Goal: Task Accomplishment & Management: Manage account settings

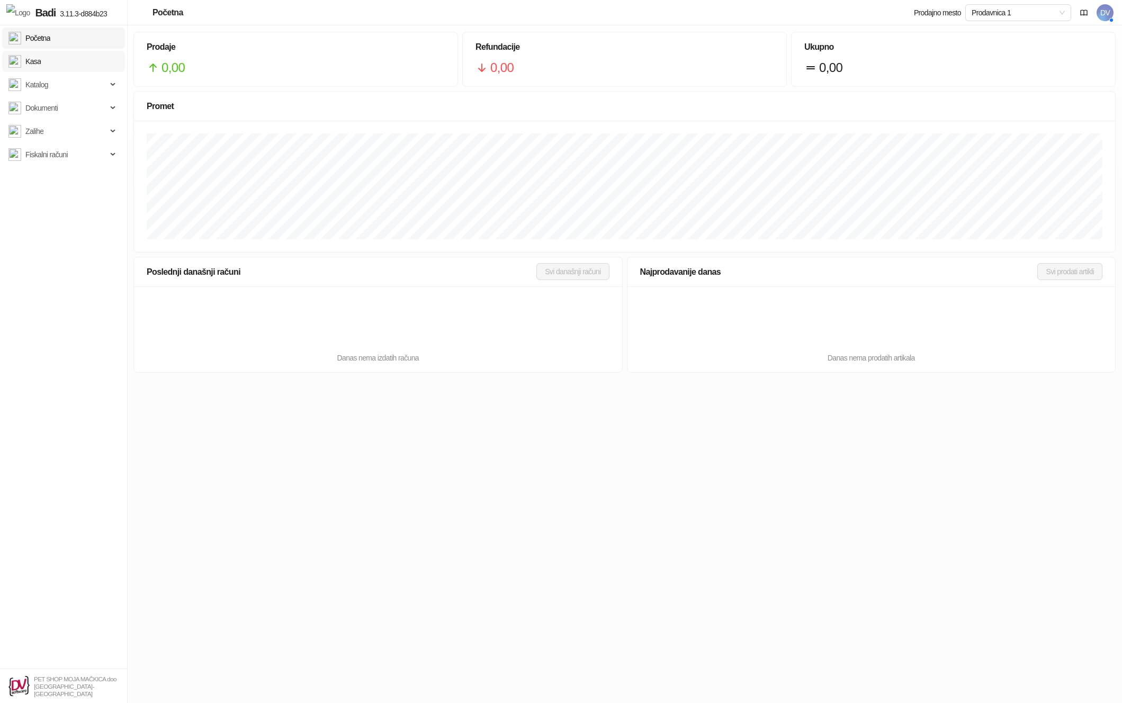
click at [37, 61] on link "Kasa" at bounding box center [24, 61] width 32 height 21
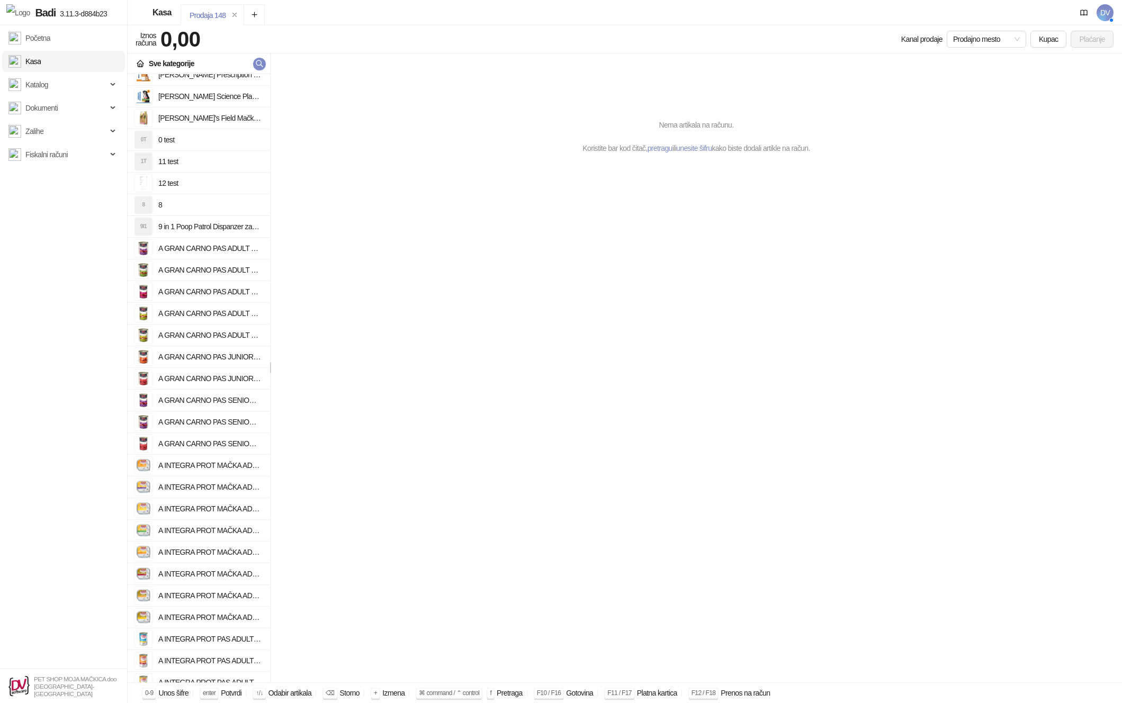
scroll to position [954, 0]
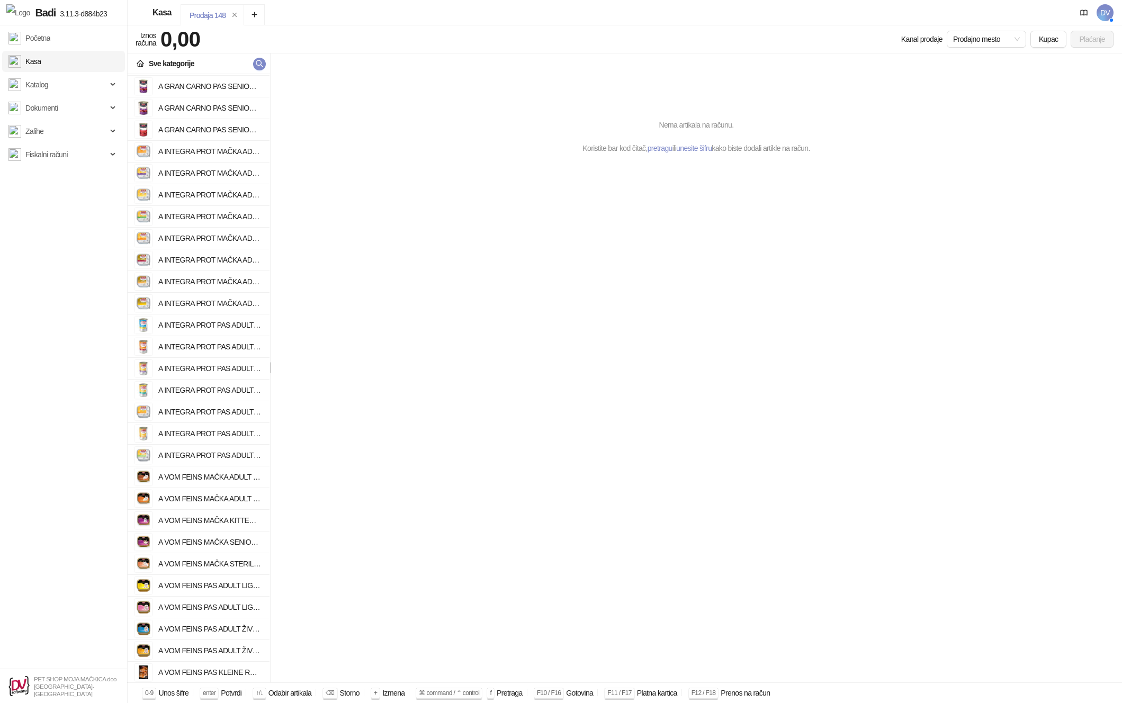
click at [223, 397] on h4 "A INTEGRA PROT PAS ADULT SENSITIVE KONJETINA I AMARANT 400g" at bounding box center [209, 390] width 103 height 17
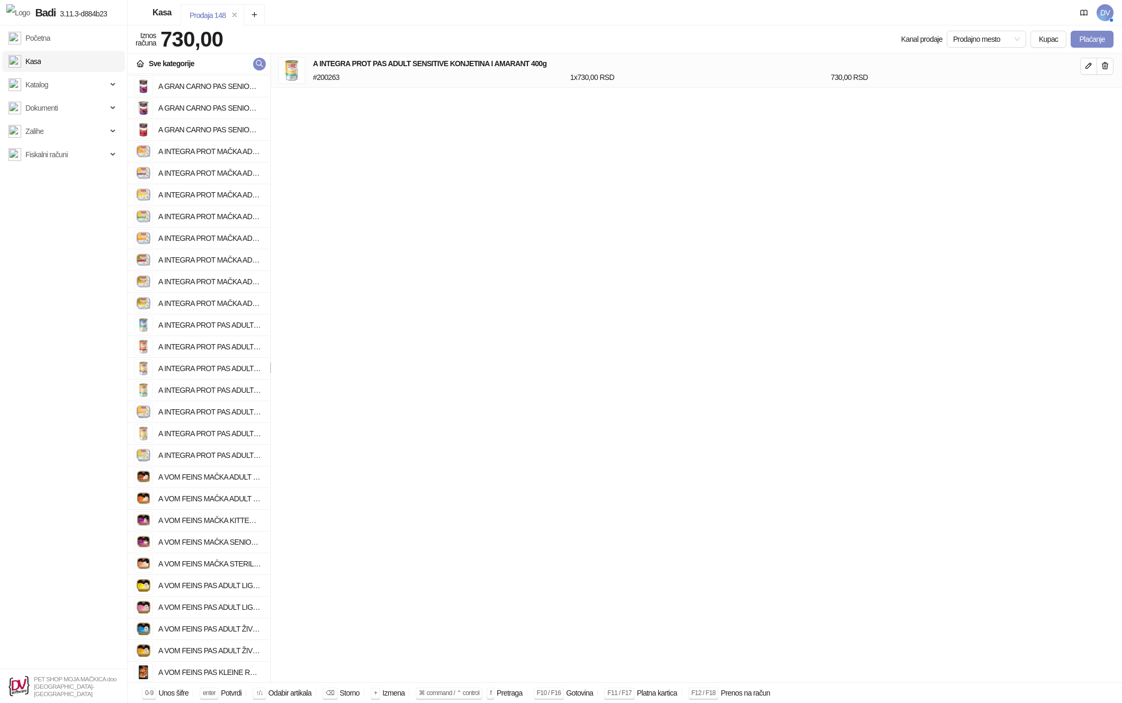
click at [224, 421] on li "A INTEGRA PROT PAS ADULT SENSITIVE PILETINA I PAŠKANAT 150g" at bounding box center [199, 412] width 142 height 22
click at [234, 494] on h4 "A VOM FEINS MAČKA ADULT ŽIVINA I TELETINA 100g" at bounding box center [209, 498] width 103 height 17
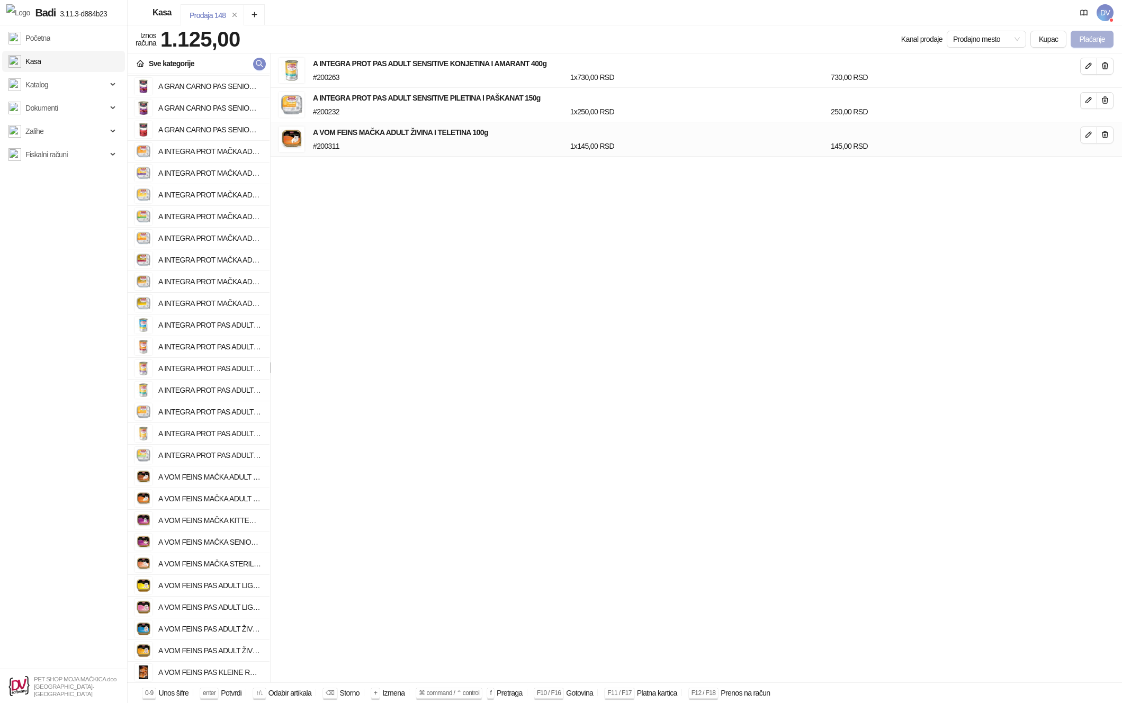
click at [1091, 38] on button "Plaćanje" at bounding box center [1092, 39] width 43 height 17
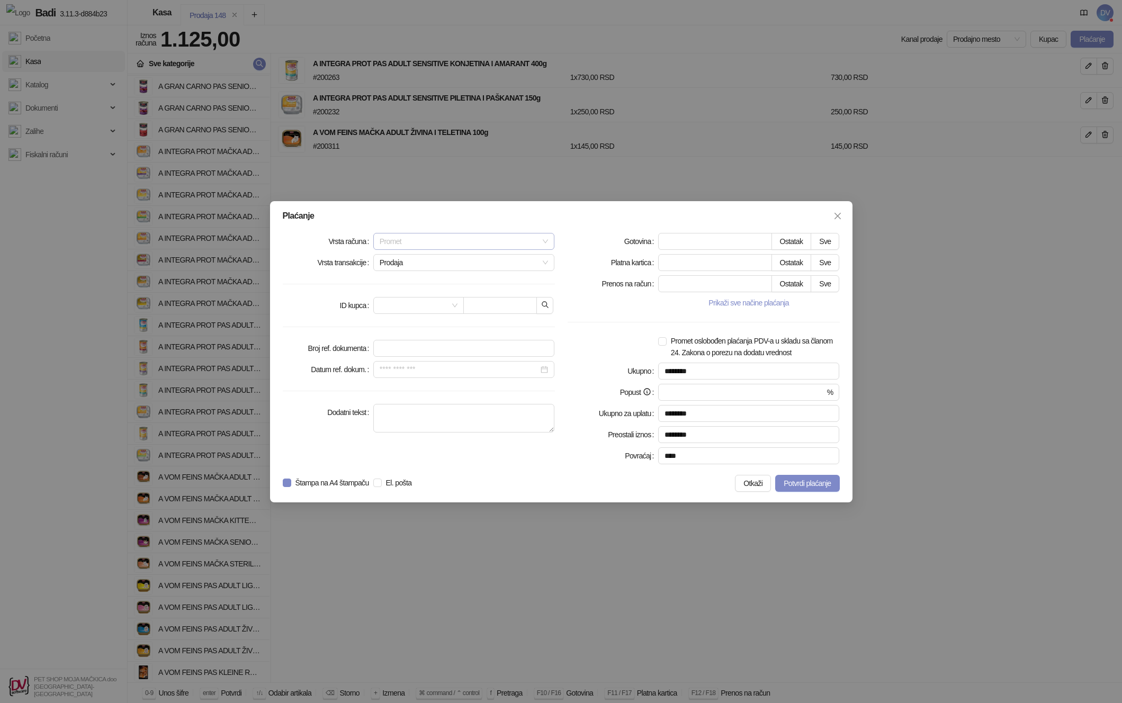
click at [396, 238] on span "Promet" at bounding box center [464, 242] width 169 height 16
click at [399, 316] on div "Avans" at bounding box center [464, 314] width 165 height 12
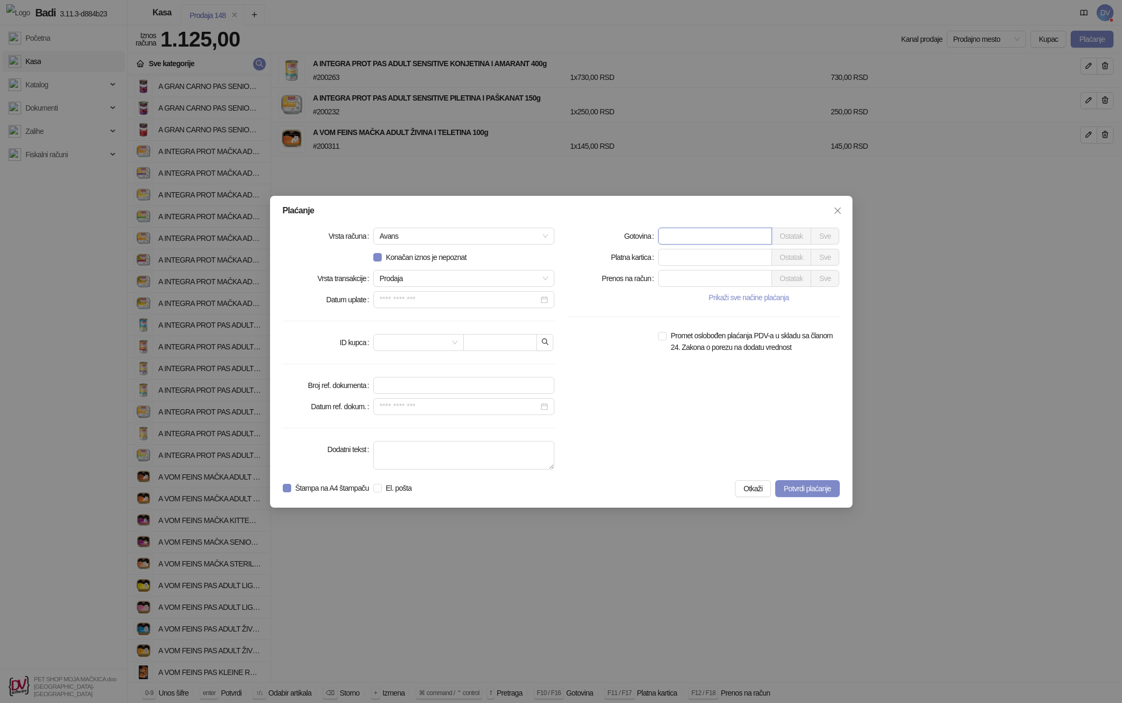
click at [669, 237] on input "*" at bounding box center [715, 236] width 113 height 16
type input "***"
click at [822, 492] on span "Potvrdi plaćanje" at bounding box center [807, 489] width 47 height 8
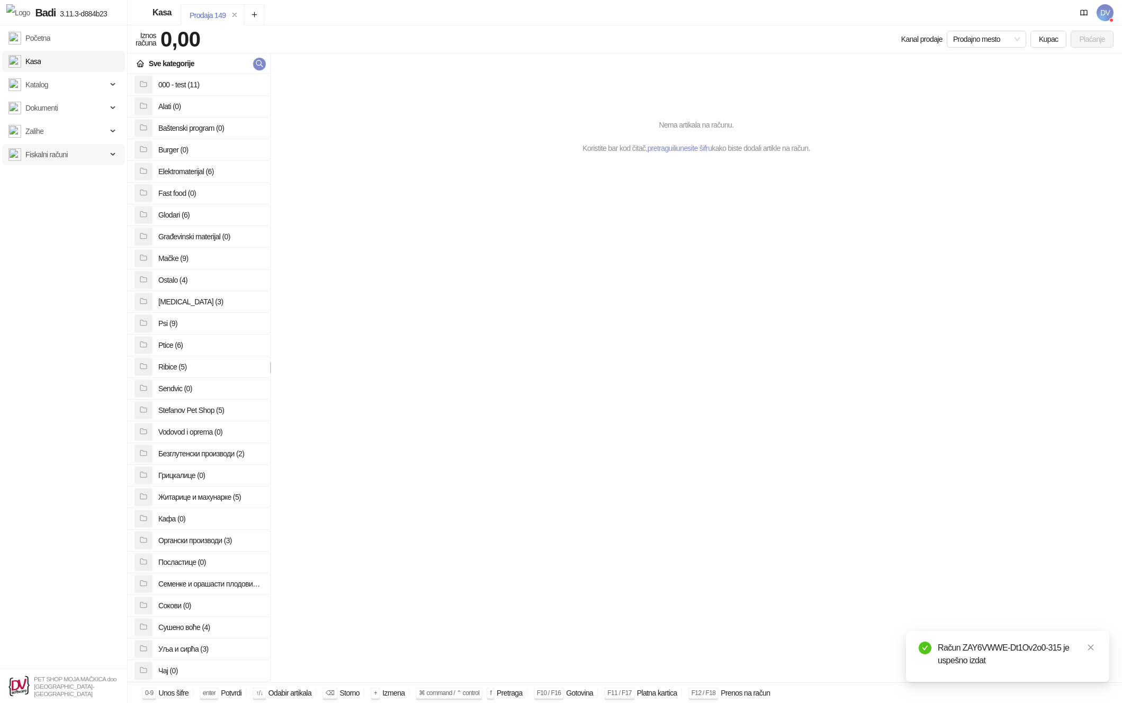
click at [82, 154] on span "Fiskalni računi" at bounding box center [57, 154] width 99 height 21
click at [65, 176] on link "Izdati računi" at bounding box center [39, 177] width 52 height 21
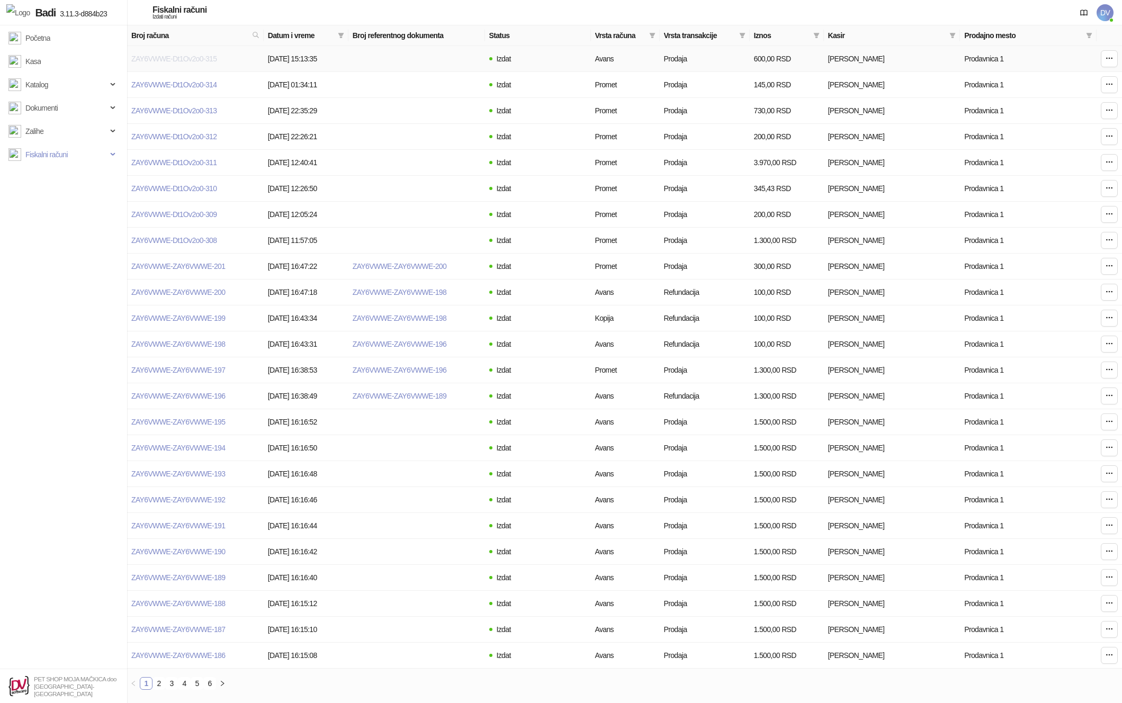
click at [194, 56] on link "ZAY6VWWE-Dt1Ov2o0-315" at bounding box center [173, 59] width 85 height 8
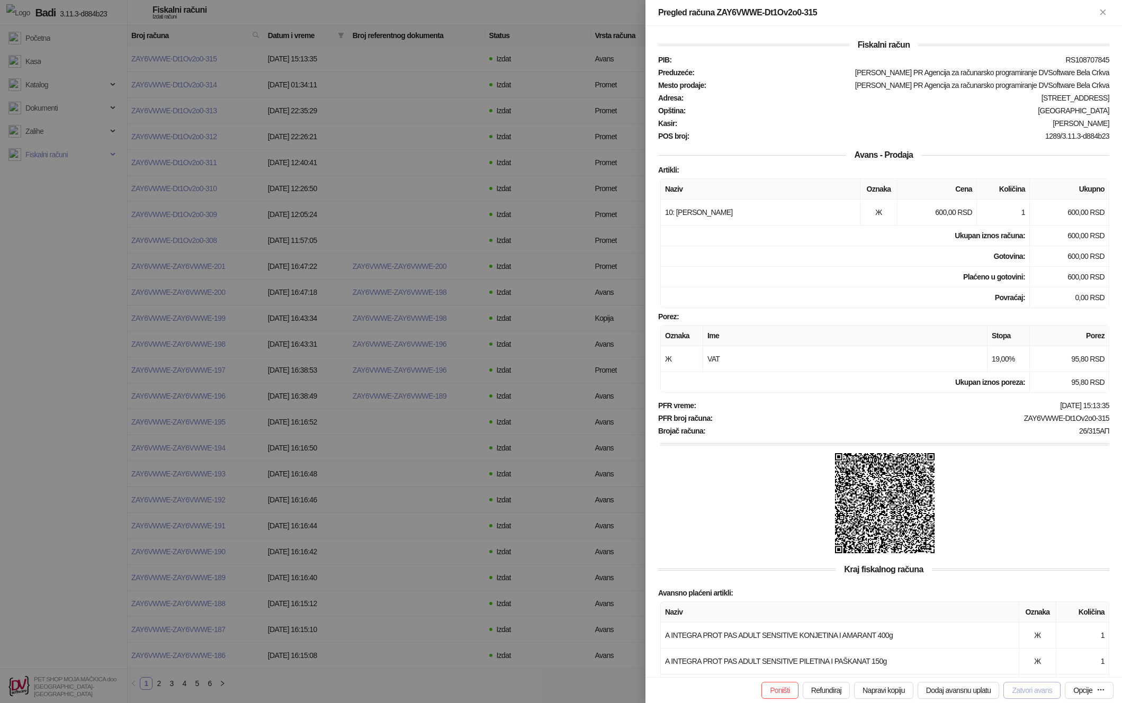
click at [1010, 687] on button "Zatvori avans" at bounding box center [1032, 690] width 57 height 17
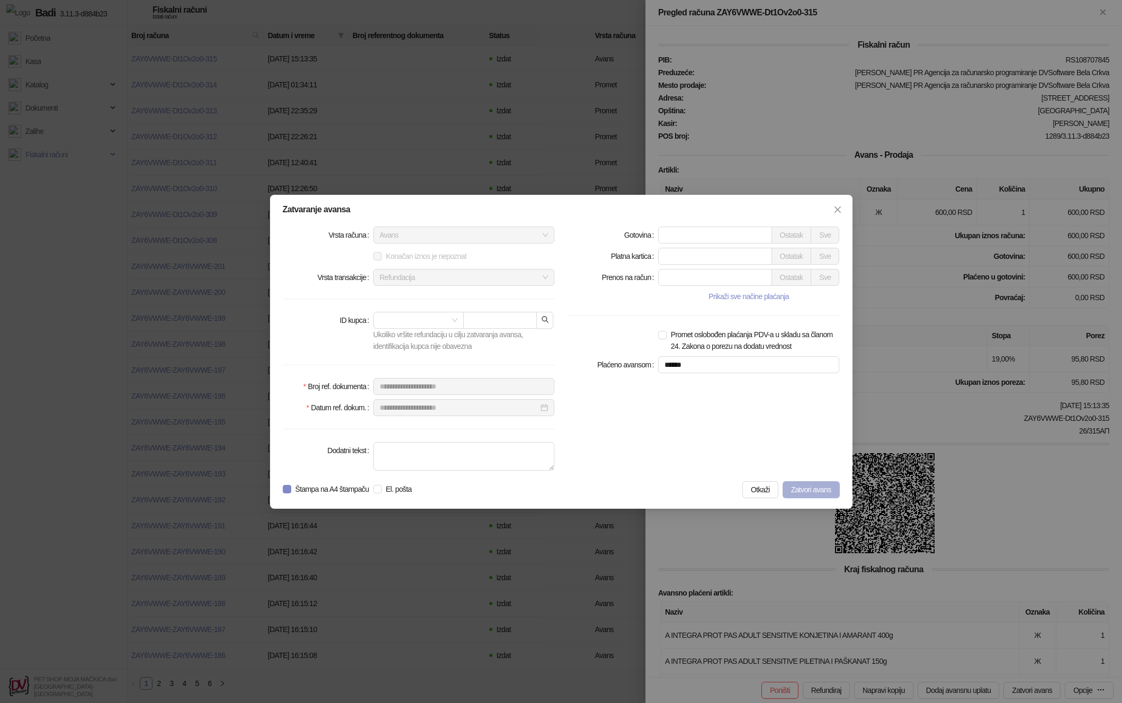
type input "***"
click at [809, 488] on span "Zatvori avans" at bounding box center [811, 490] width 40 height 8
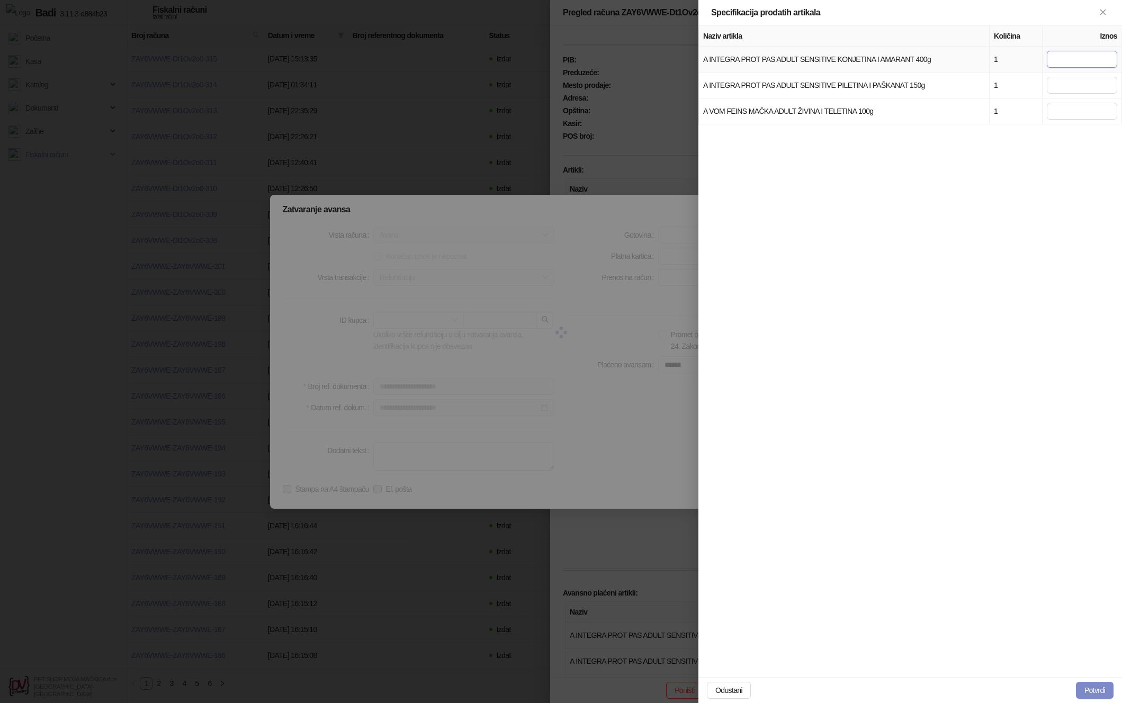
click at [1091, 57] on input "*" at bounding box center [1082, 59] width 70 height 17
type input "***"
click at [1097, 56] on input "***" at bounding box center [1082, 59] width 70 height 17
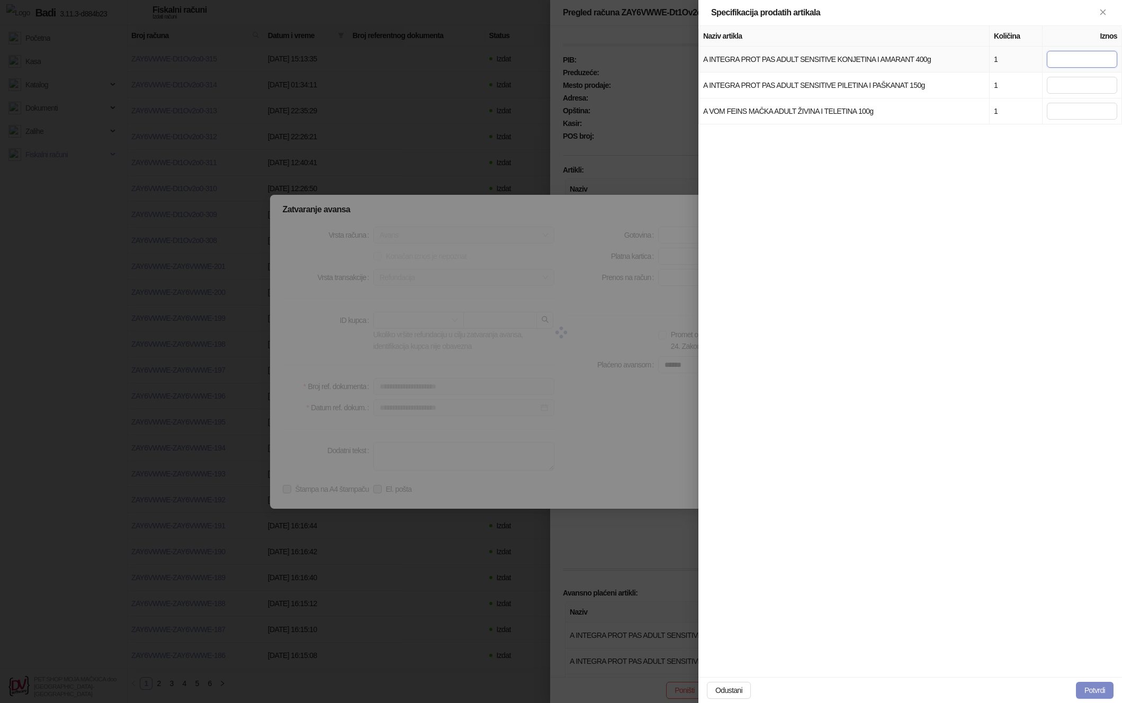
click at [1097, 57] on input "***" at bounding box center [1082, 59] width 70 height 17
drag, startPoint x: 1095, startPoint y: 57, endPoint x: 1162, endPoint y: 62, distance: 67.4
click at [1122, 62] on html "Badi 3.11.3-d884b23 Početna Kasa Katalog Dokumenti Zalihe Fiskalni računi PET S…" at bounding box center [561, 349] width 1122 height 699
type input "***"
click at [1087, 692] on button "Potvrdi" at bounding box center [1095, 690] width 38 height 17
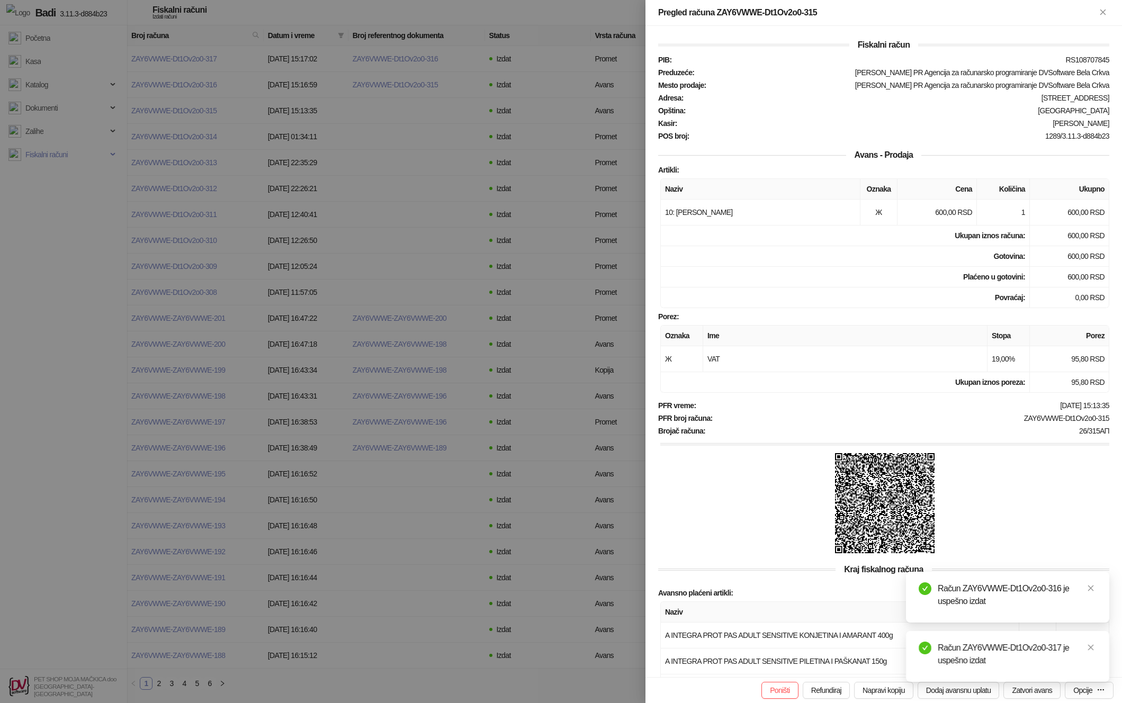
click at [471, 264] on div at bounding box center [561, 351] width 1122 height 703
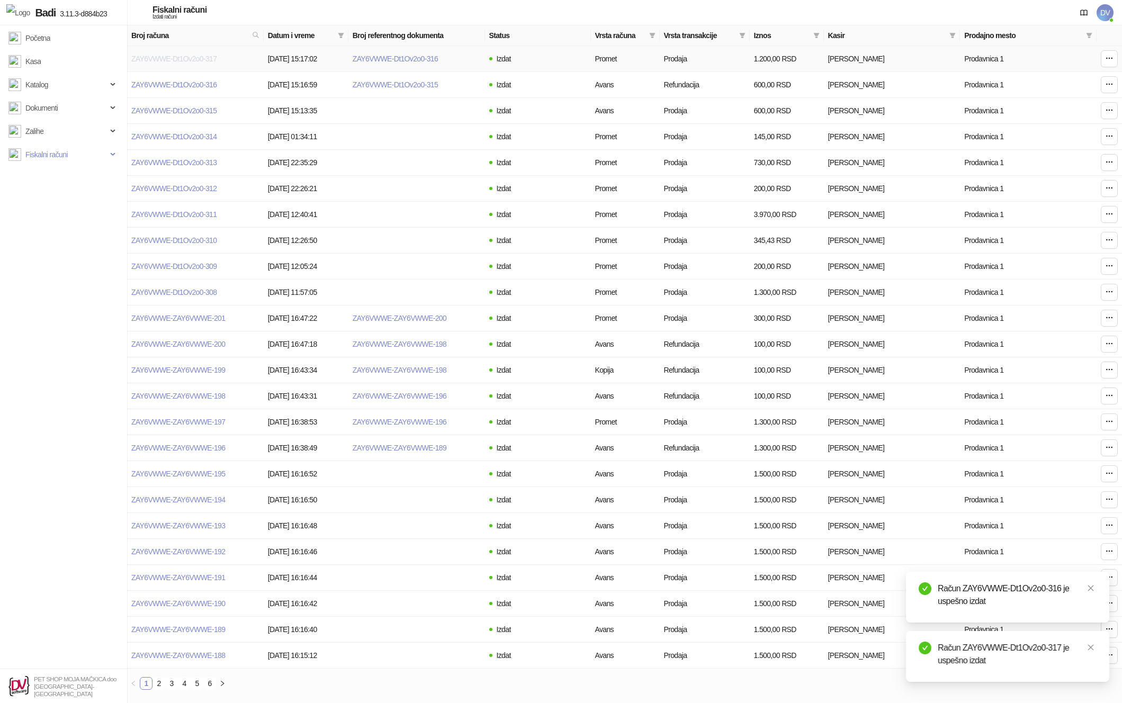
click at [214, 57] on link "ZAY6VWWE-Dt1Ov2o0-317" at bounding box center [173, 59] width 85 height 8
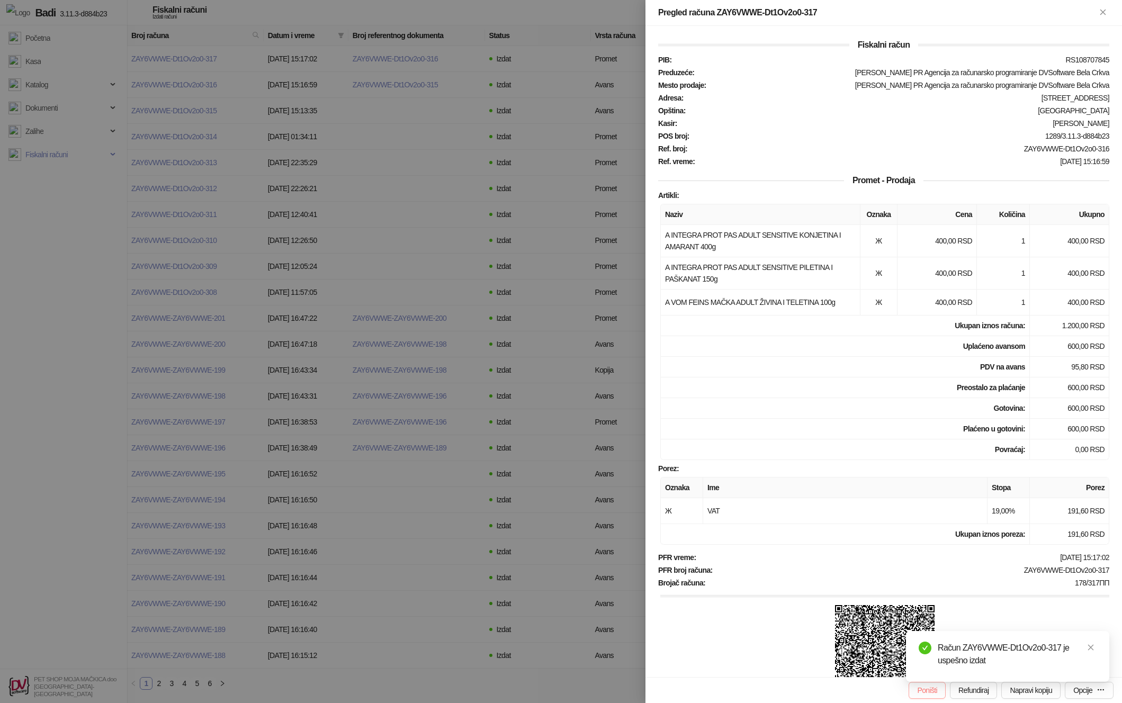
click at [909, 691] on button "Poništi" at bounding box center [927, 690] width 37 height 17
type input "**********"
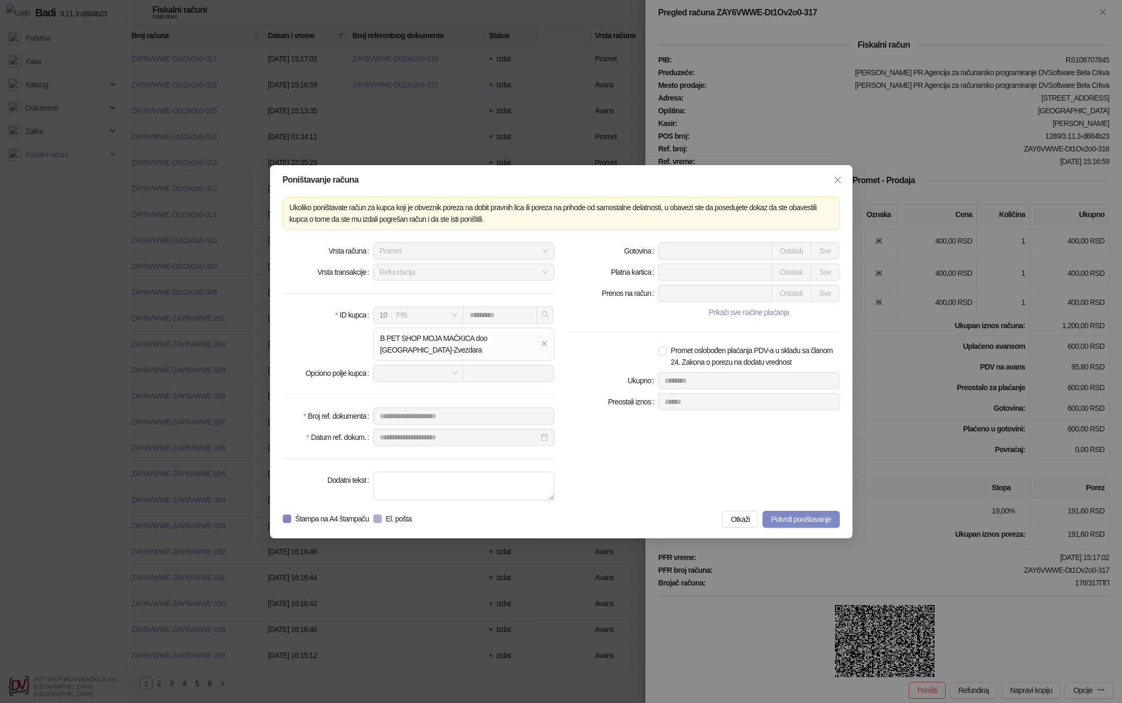
click at [407, 517] on span "El. pošta" at bounding box center [399, 519] width 34 height 12
click at [806, 522] on span "Potvrdi poništavanje" at bounding box center [801, 519] width 60 height 8
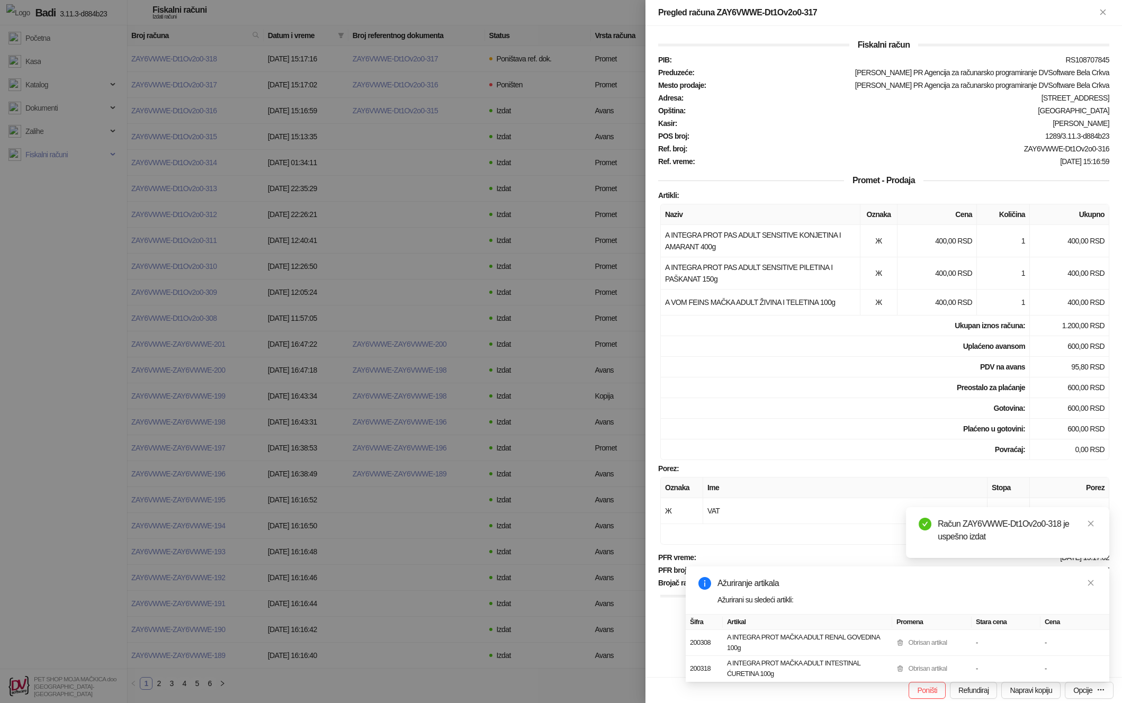
click at [484, 344] on div at bounding box center [561, 351] width 1122 height 703
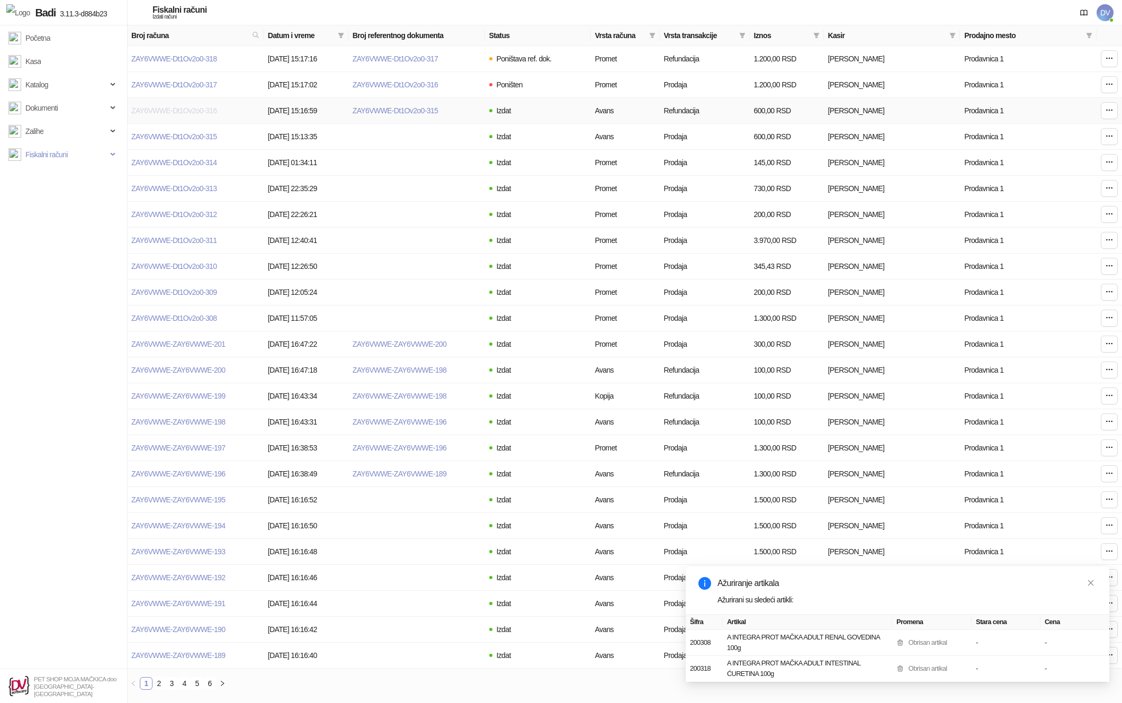
click at [167, 110] on link "ZAY6VWWE-Dt1Ov2o0-316" at bounding box center [173, 110] width 85 height 8
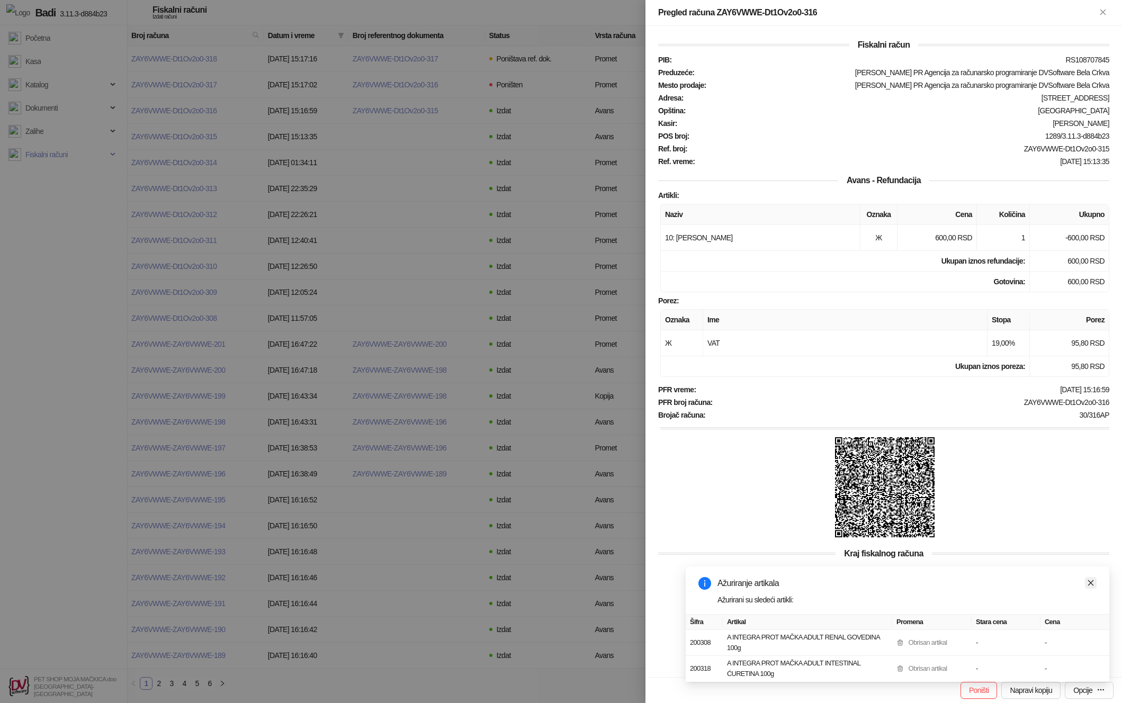
click at [1089, 581] on icon "close" at bounding box center [1091, 583] width 6 height 6
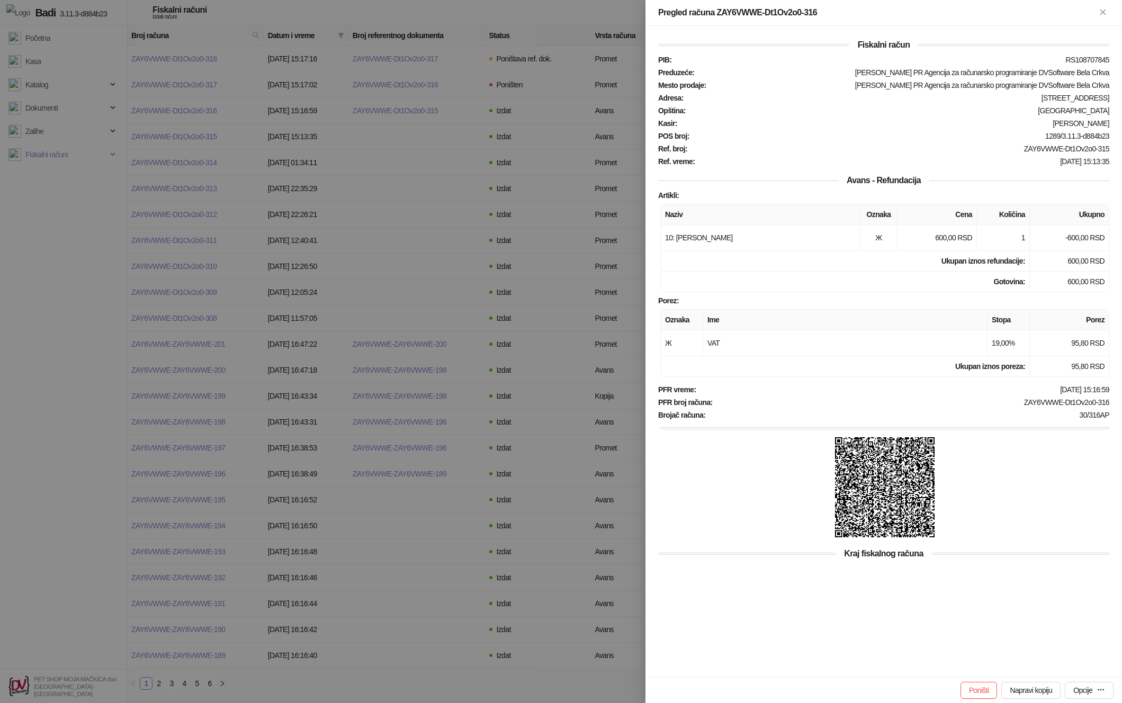
click at [314, 109] on div at bounding box center [561, 351] width 1122 height 703
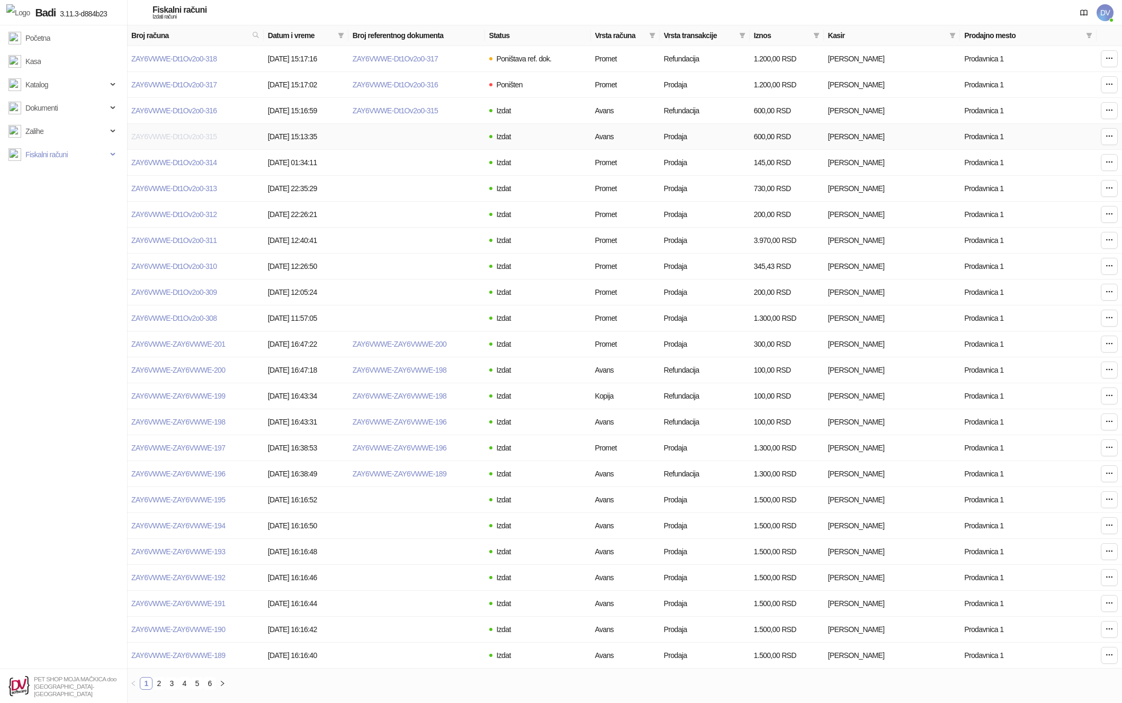
click at [207, 136] on link "ZAY6VWWE-Dt1Ov2o0-315" at bounding box center [173, 136] width 85 height 8
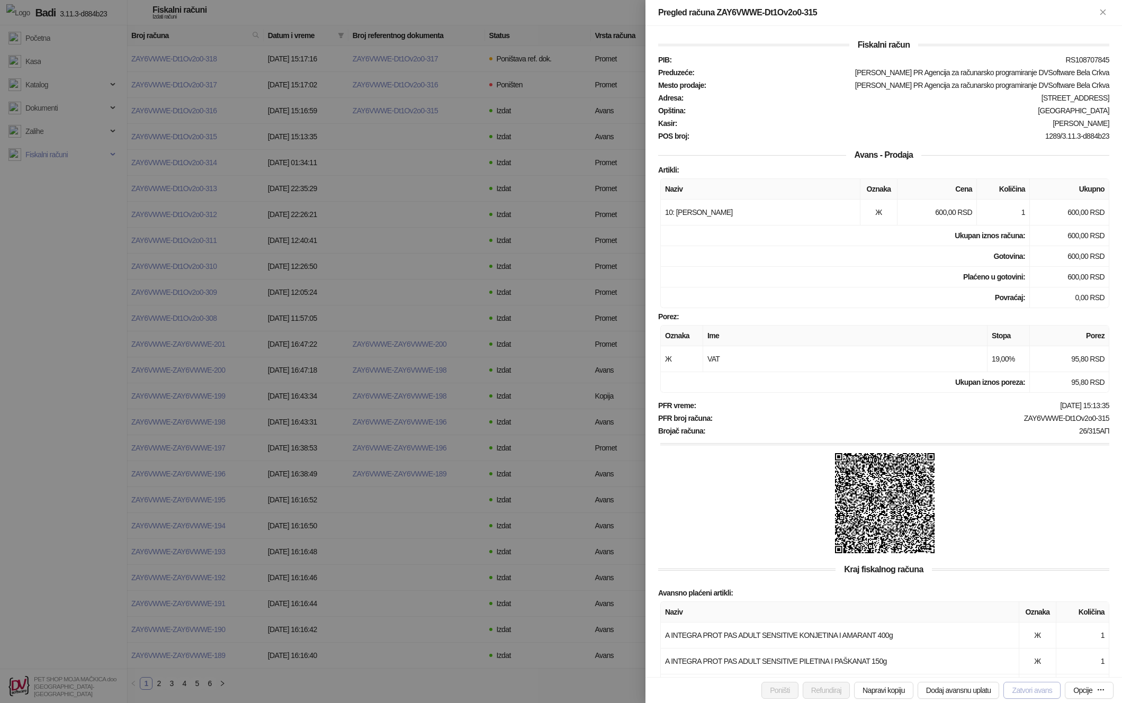
click at [1012, 685] on button "Zatvori avans" at bounding box center [1032, 690] width 57 height 17
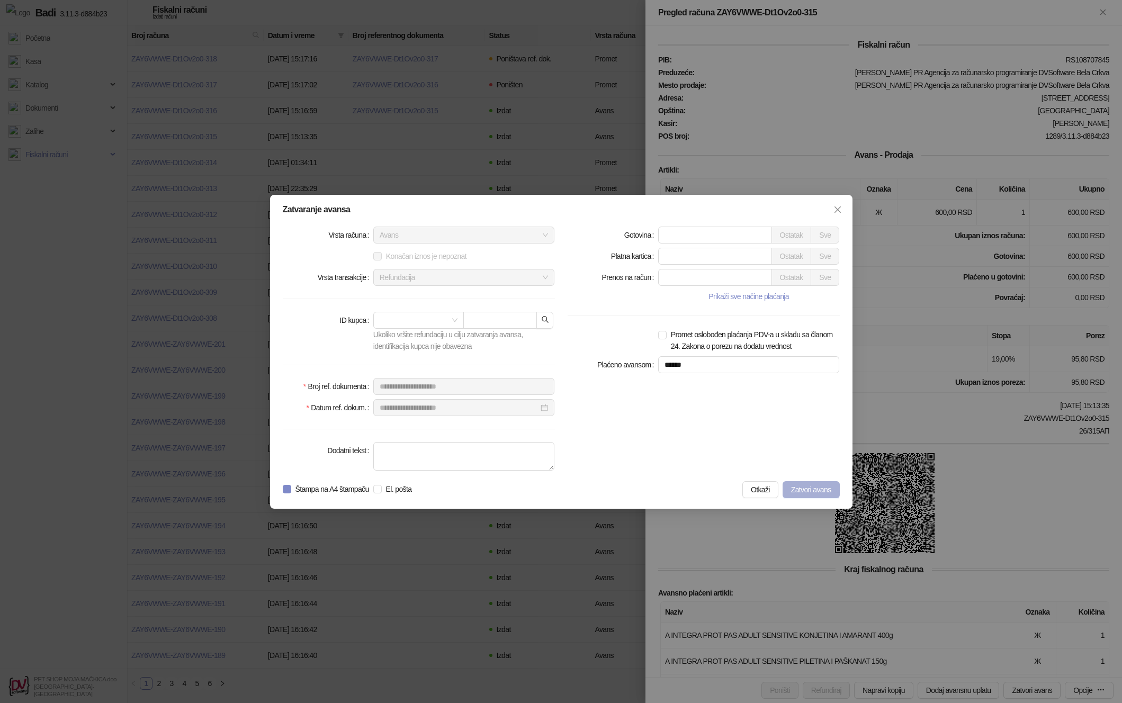
click at [812, 489] on span "Zatvori avans" at bounding box center [811, 490] width 40 height 8
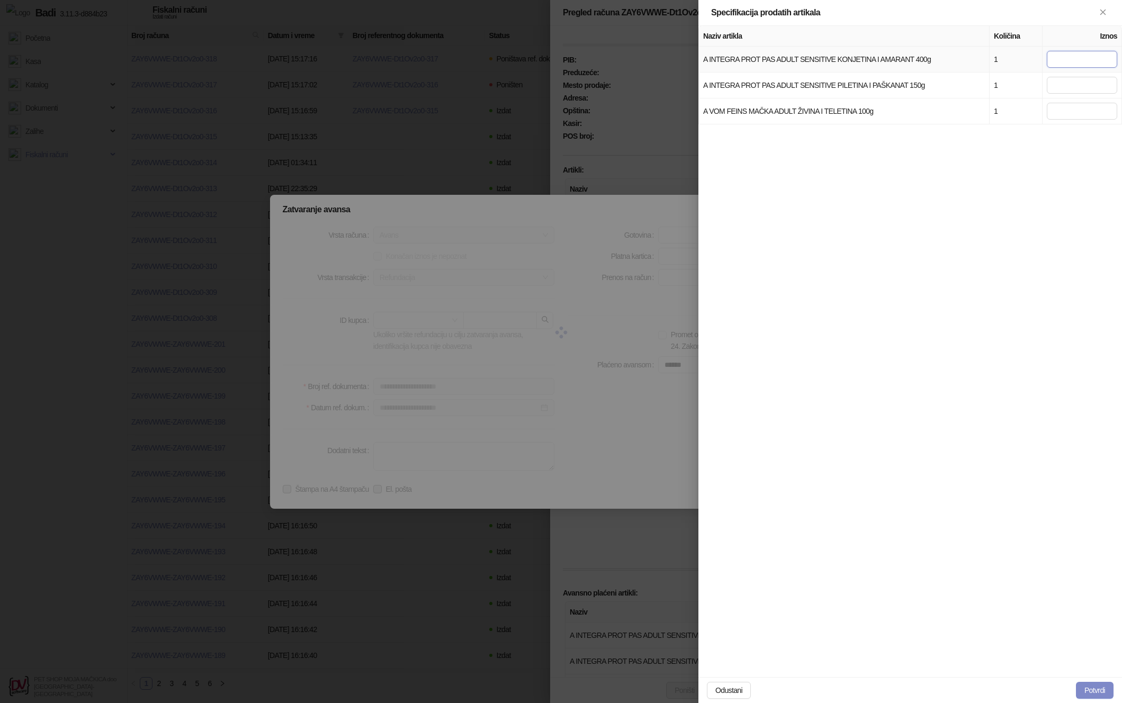
click at [1095, 59] on input "*" at bounding box center [1082, 59] width 70 height 17
type input "***"
click at [1098, 684] on button "Potvrdi" at bounding box center [1095, 690] width 38 height 17
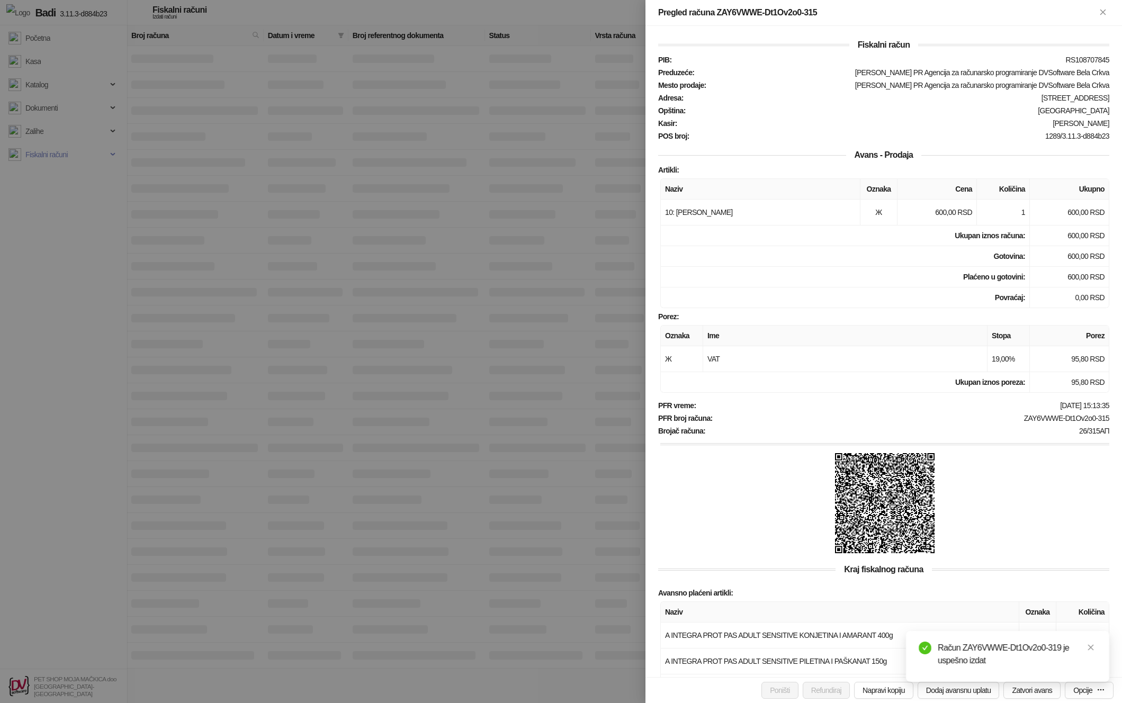
click at [544, 406] on div at bounding box center [561, 351] width 1122 height 703
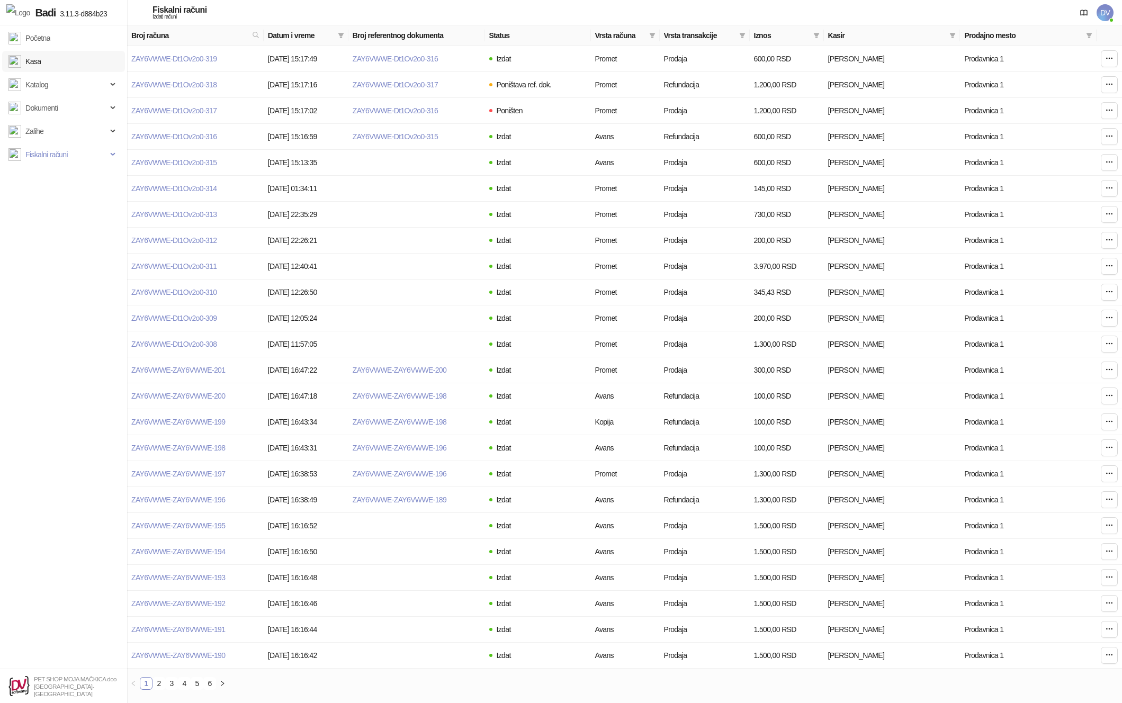
click at [41, 61] on link "Kasa" at bounding box center [24, 61] width 32 height 21
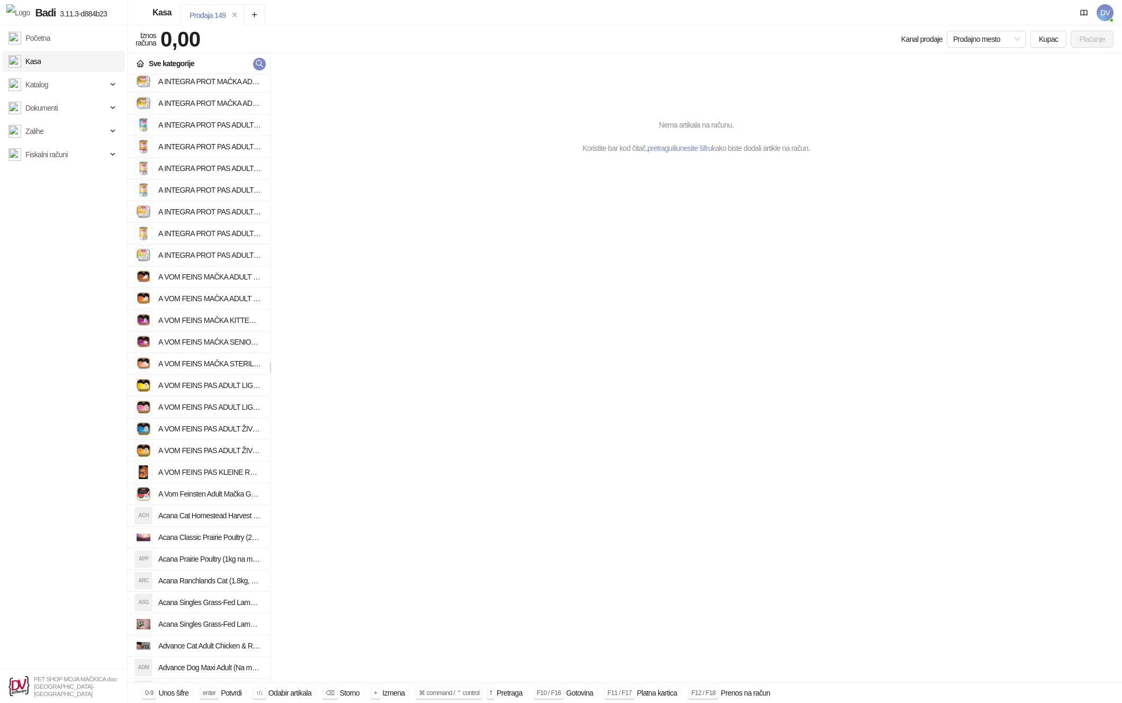
scroll to position [1355, 0]
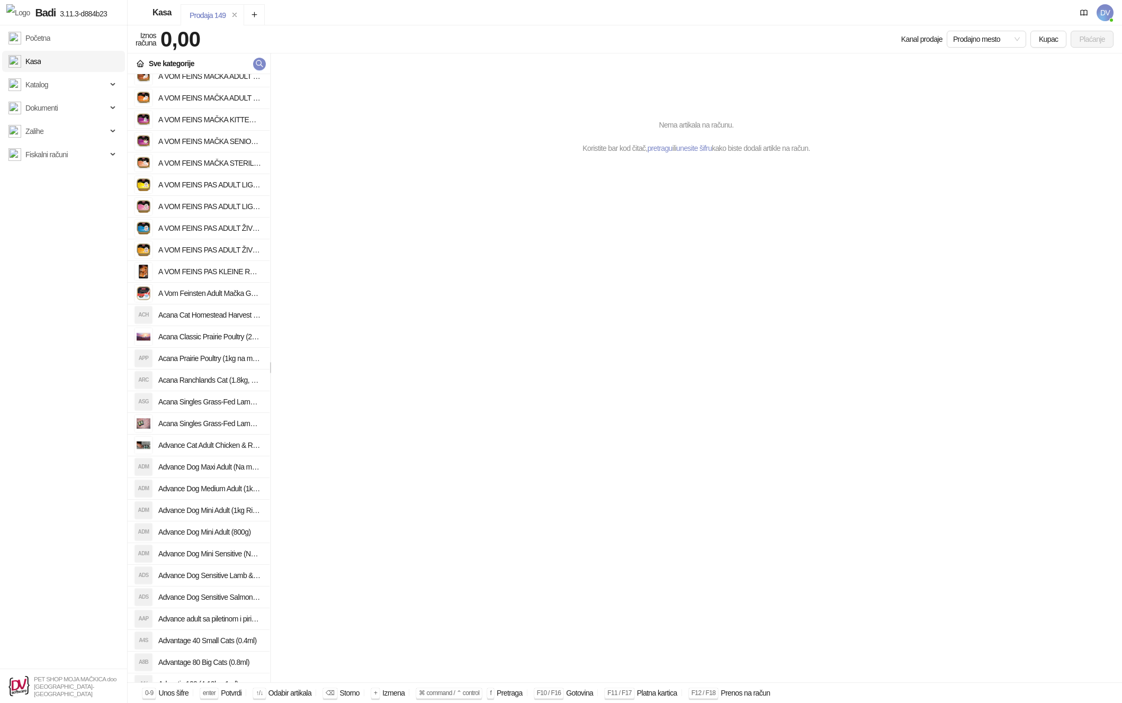
click at [223, 398] on h4 "Acana Singles Grass-Fed Lamb (1kg na meru)asd" at bounding box center [209, 401] width 103 height 17
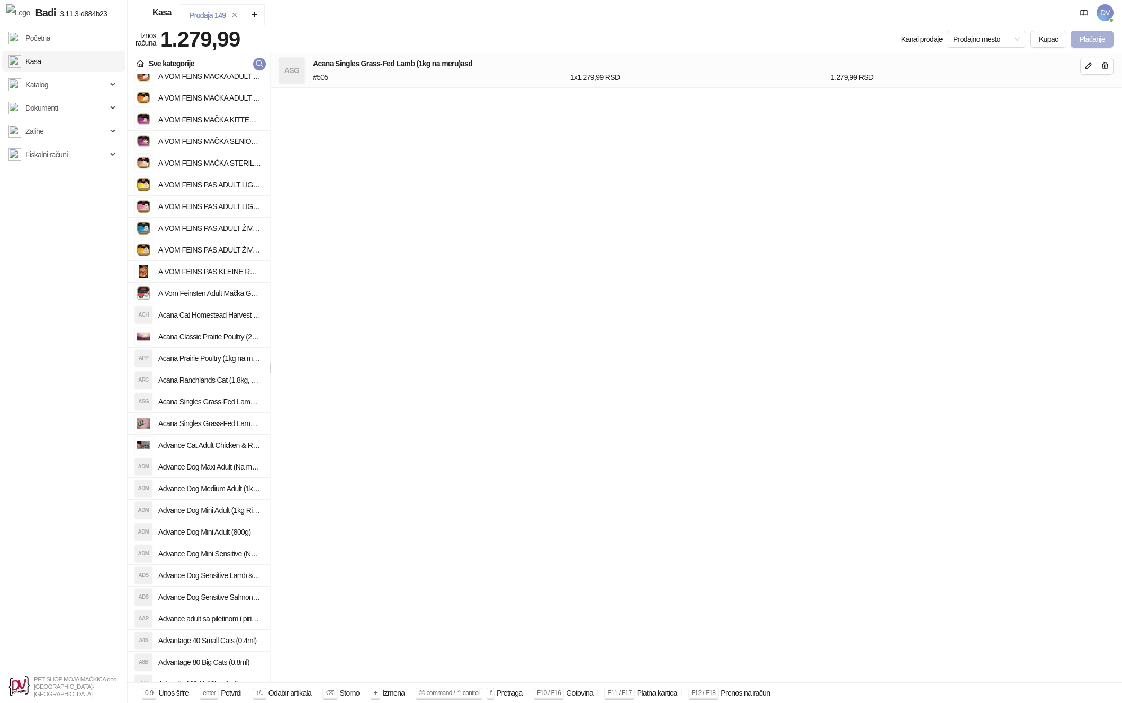
click at [1087, 37] on button "Plaćanje" at bounding box center [1092, 39] width 43 height 17
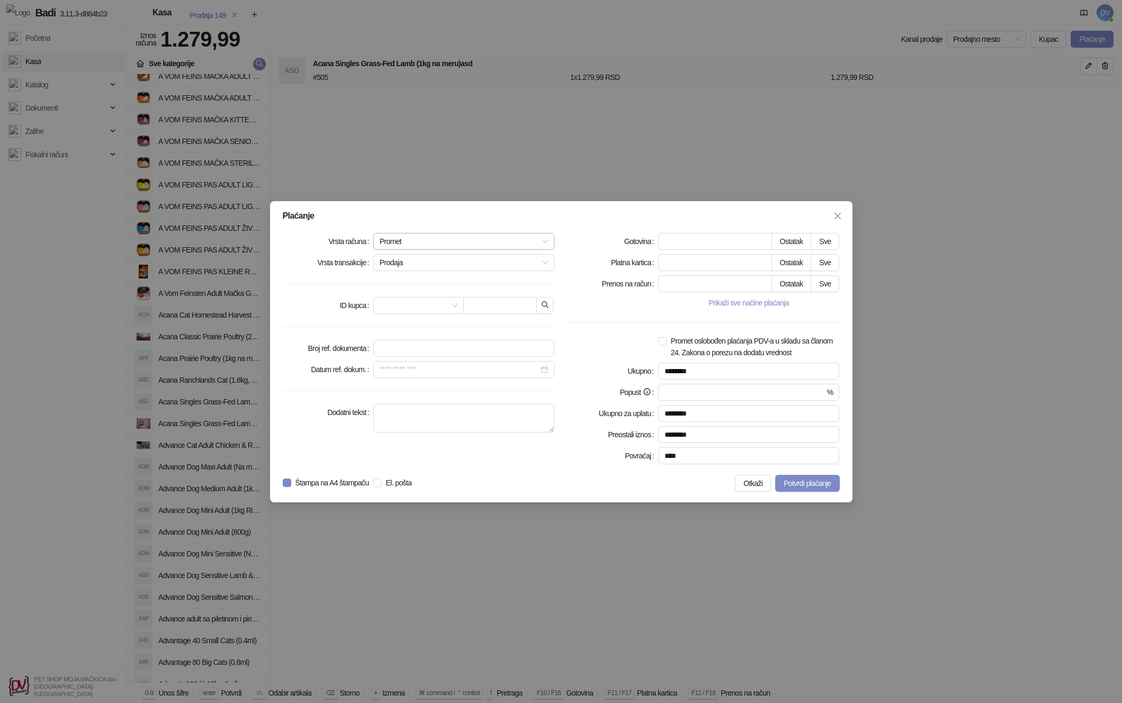
click at [477, 241] on span "Promet" at bounding box center [464, 242] width 169 height 16
click at [442, 312] on div "Avans" at bounding box center [464, 314] width 165 height 12
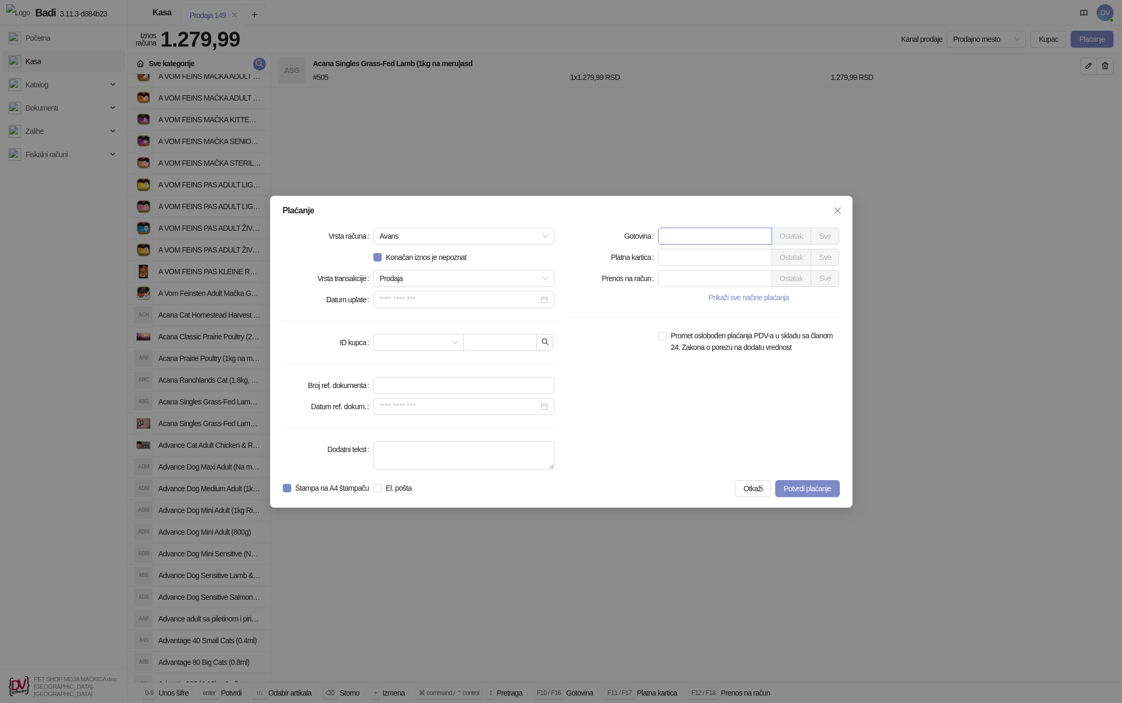
click at [710, 242] on input "*" at bounding box center [715, 236] width 113 height 16
type input "***"
click at [807, 483] on button "Potvrdi plaćanje" at bounding box center [807, 488] width 64 height 17
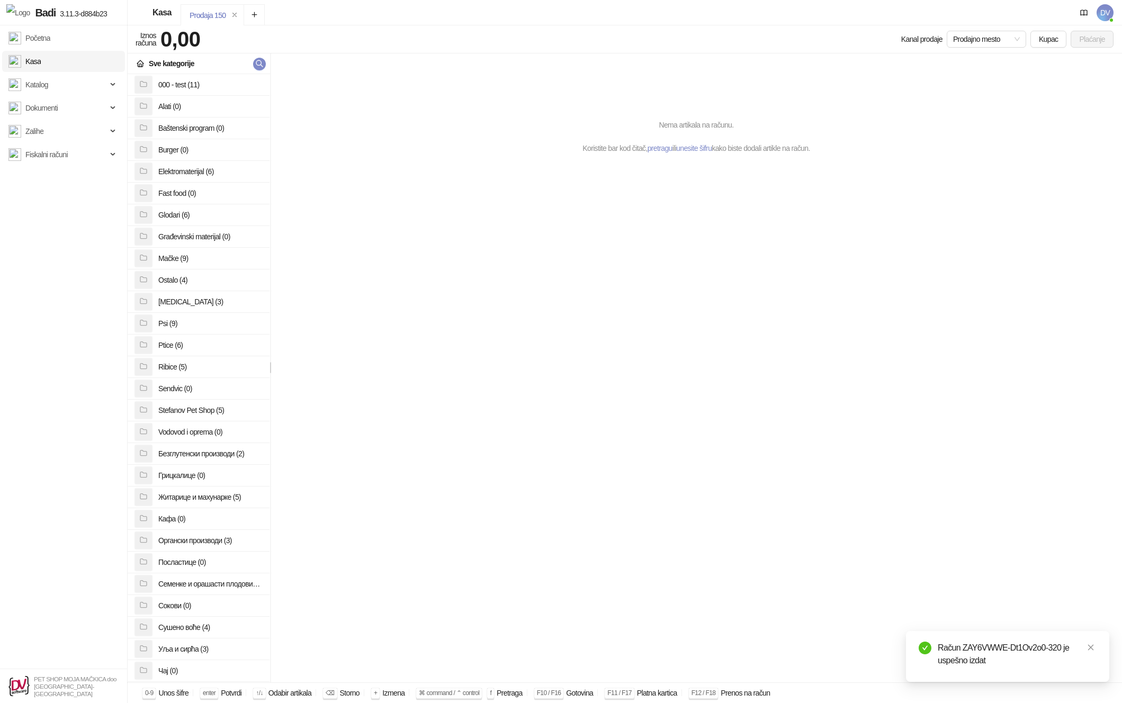
click at [74, 169] on ul "Početna Kasa Katalog Dokumenti Zalihe Fiskalni računi" at bounding box center [63, 346] width 127 height 643
click at [77, 160] on span "Fiskalni računi" at bounding box center [57, 154] width 99 height 21
click at [65, 179] on link "Izdati računi" at bounding box center [39, 177] width 52 height 21
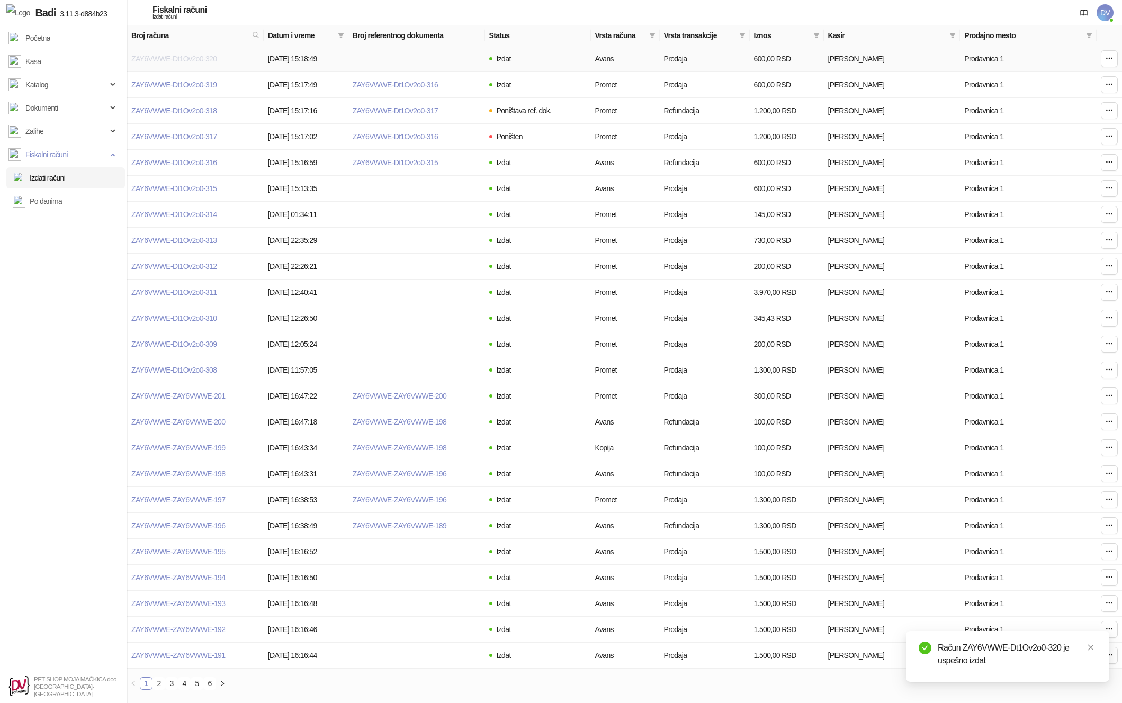
click at [190, 61] on link "ZAY6VWWE-Dt1Ov2o0-320" at bounding box center [173, 59] width 85 height 8
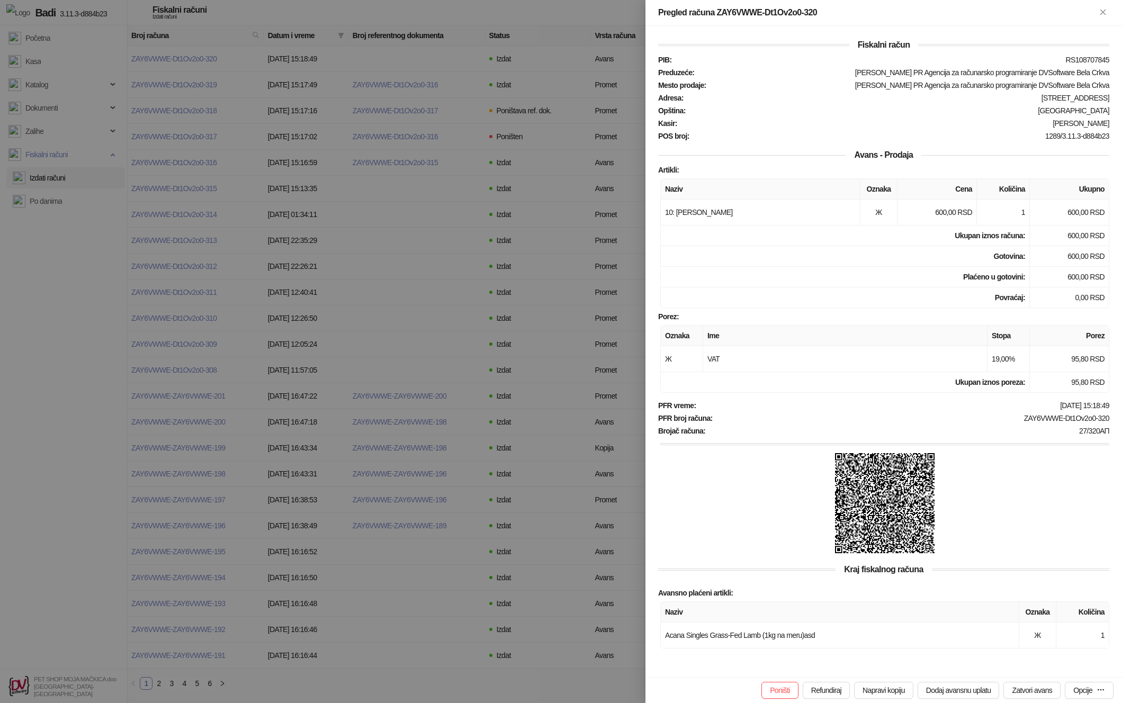
click at [836, 410] on div "[DATE] 15:18:49" at bounding box center [904, 405] width 414 height 8
click at [1042, 685] on button "Zatvori avans" at bounding box center [1032, 690] width 57 height 17
type input "**********"
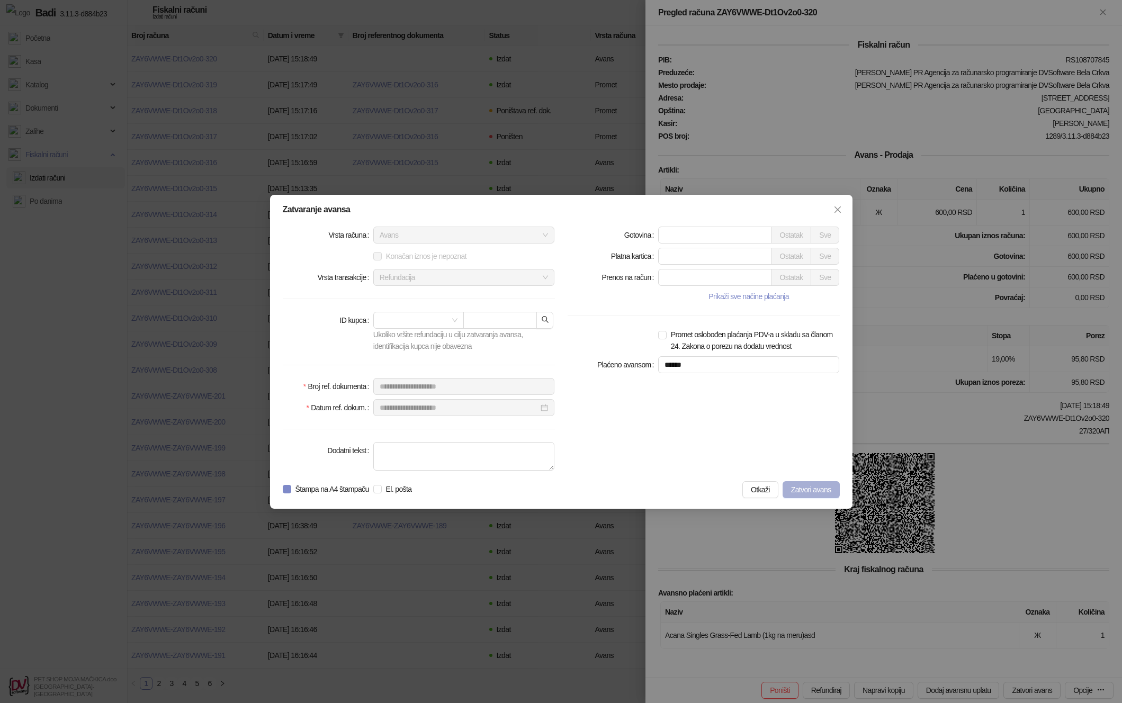
click at [814, 489] on span "Zatvori avans" at bounding box center [811, 490] width 40 height 8
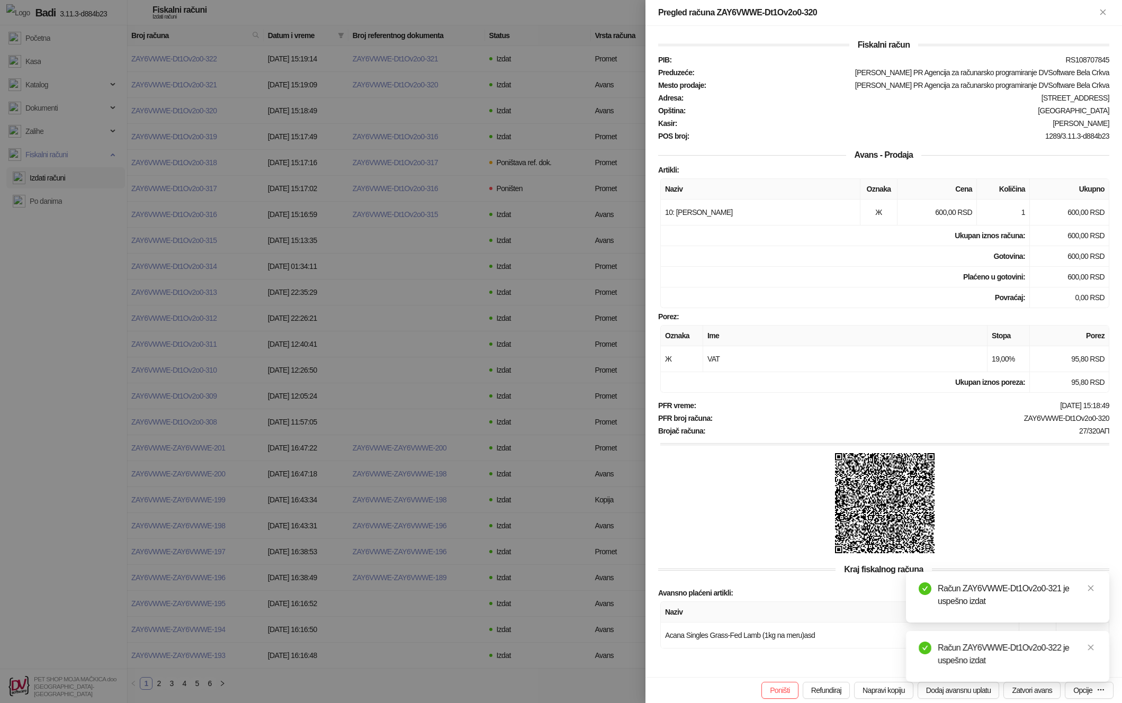
click at [503, 458] on div at bounding box center [561, 351] width 1122 height 703
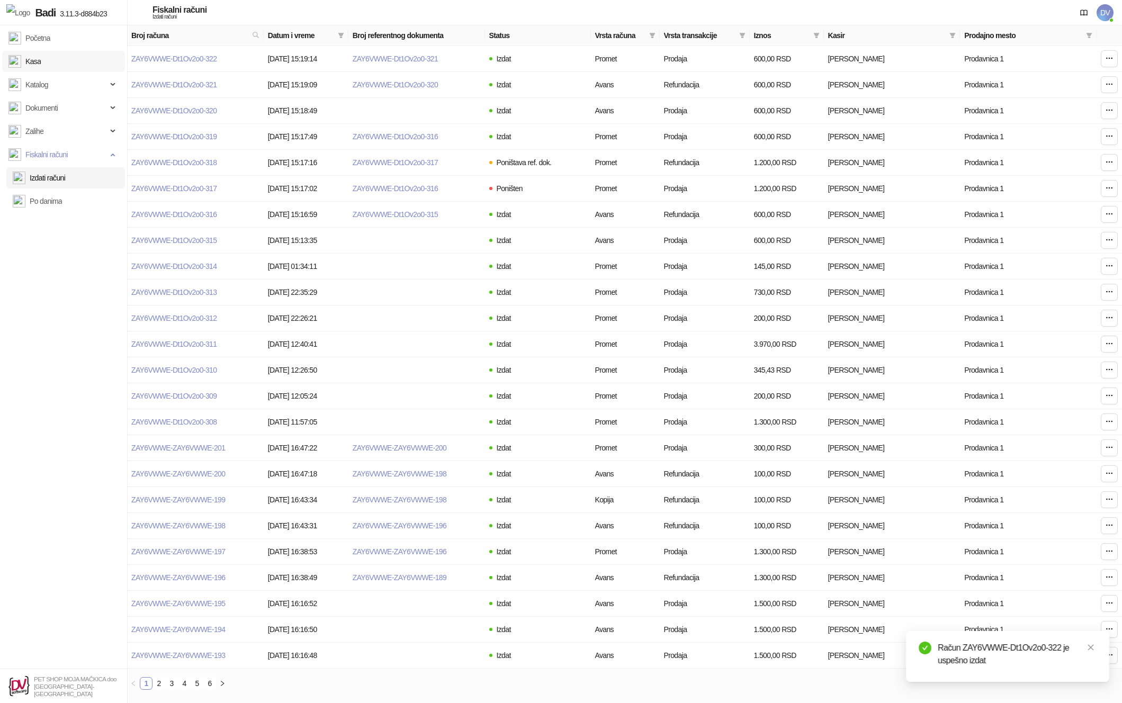
click at [41, 62] on link "Kasa" at bounding box center [24, 61] width 32 height 21
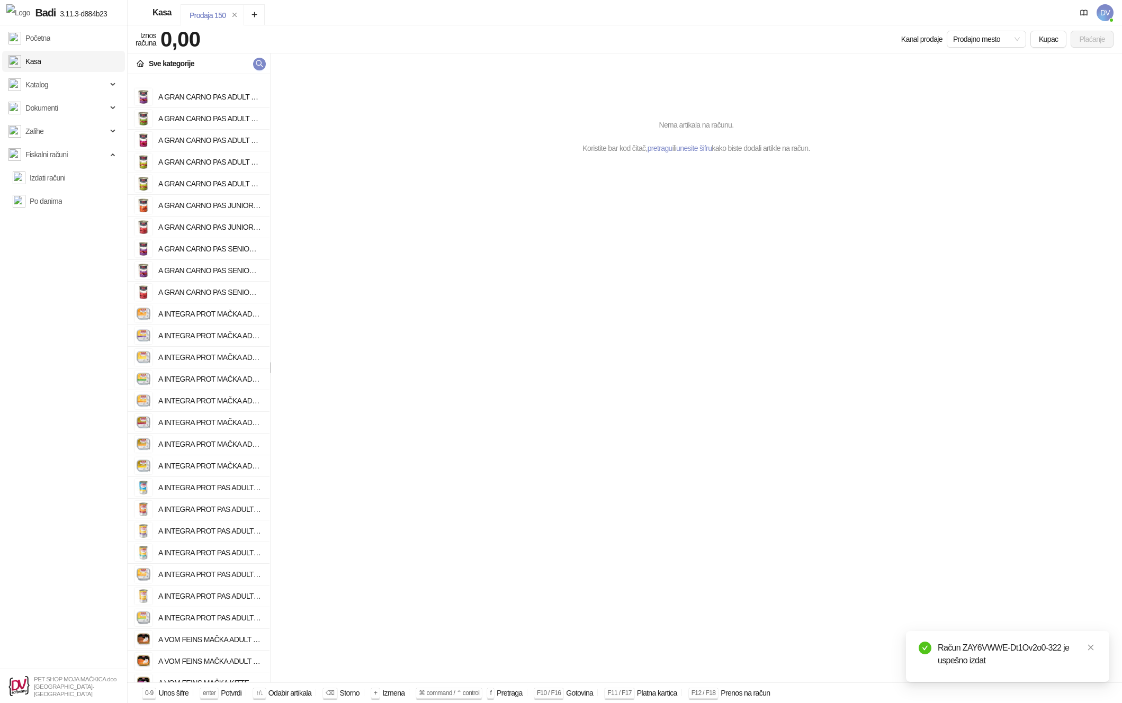
scroll to position [944, 0]
click at [208, 320] on h4 "A INTEGRA PROT MAČKA ADULT UROLITHS PILETINA 100g" at bounding box center [209, 313] width 103 height 17
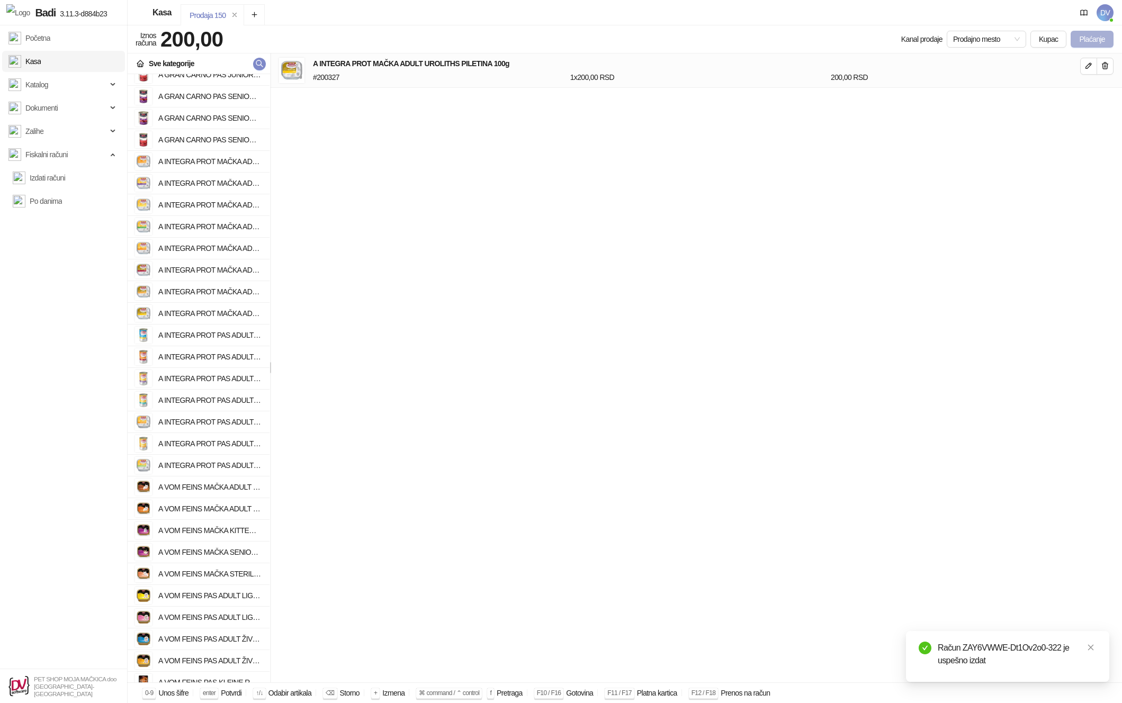
click at [1097, 41] on button "Plaćanje" at bounding box center [1092, 39] width 43 height 17
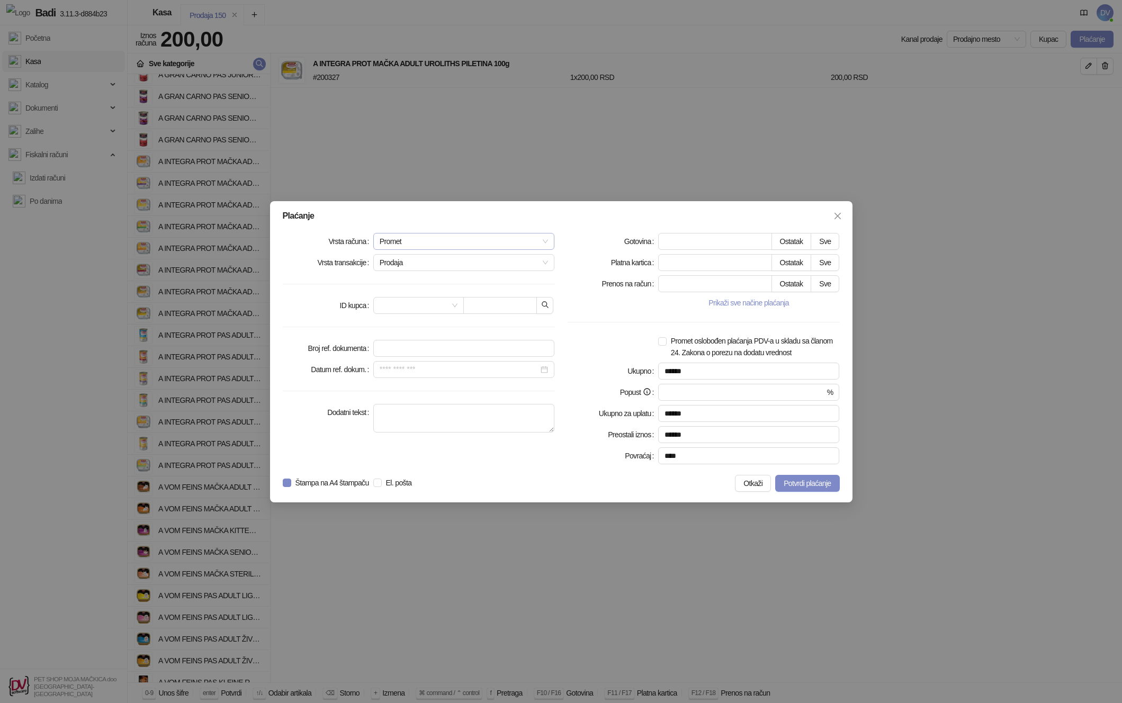
click at [514, 236] on span "Promet" at bounding box center [464, 242] width 169 height 16
click at [428, 311] on div "Avans" at bounding box center [464, 314] width 165 height 12
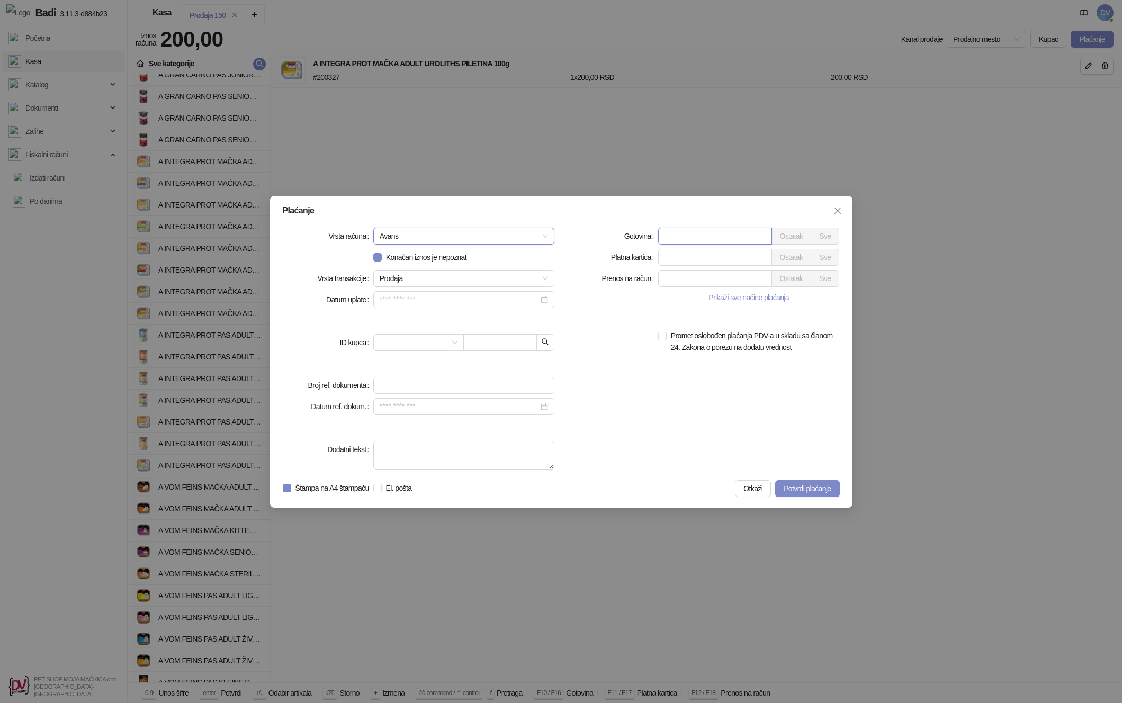
click at [731, 235] on input "*" at bounding box center [715, 236] width 113 height 16
type input "***"
click at [825, 485] on span "Potvrdi plaćanje" at bounding box center [807, 489] width 47 height 8
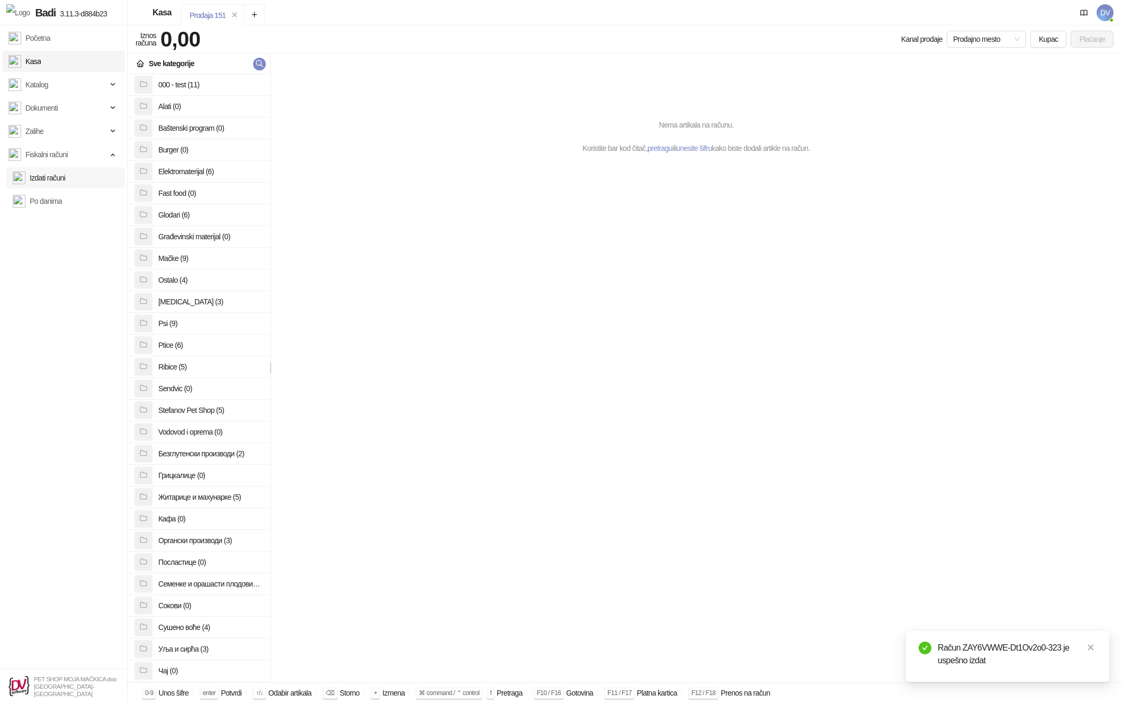
click at [65, 175] on link "Izdati računi" at bounding box center [39, 177] width 52 height 21
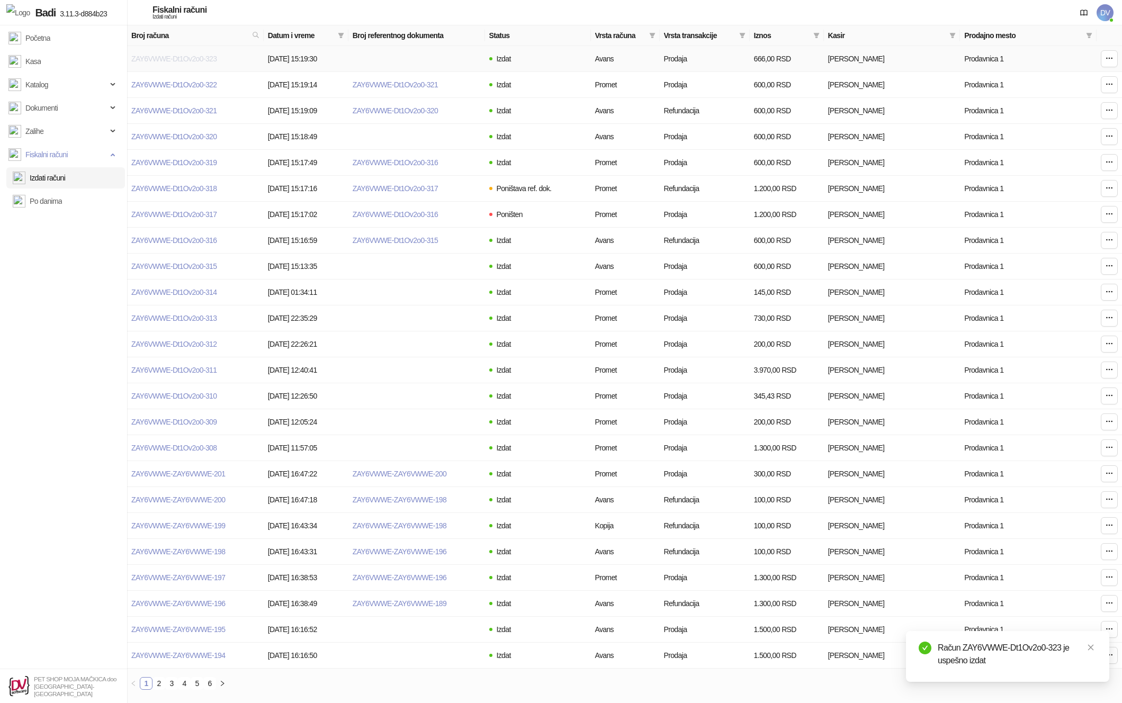
click at [203, 56] on link "ZAY6VWWE-Dt1Ov2o0-323" at bounding box center [173, 59] width 85 height 8
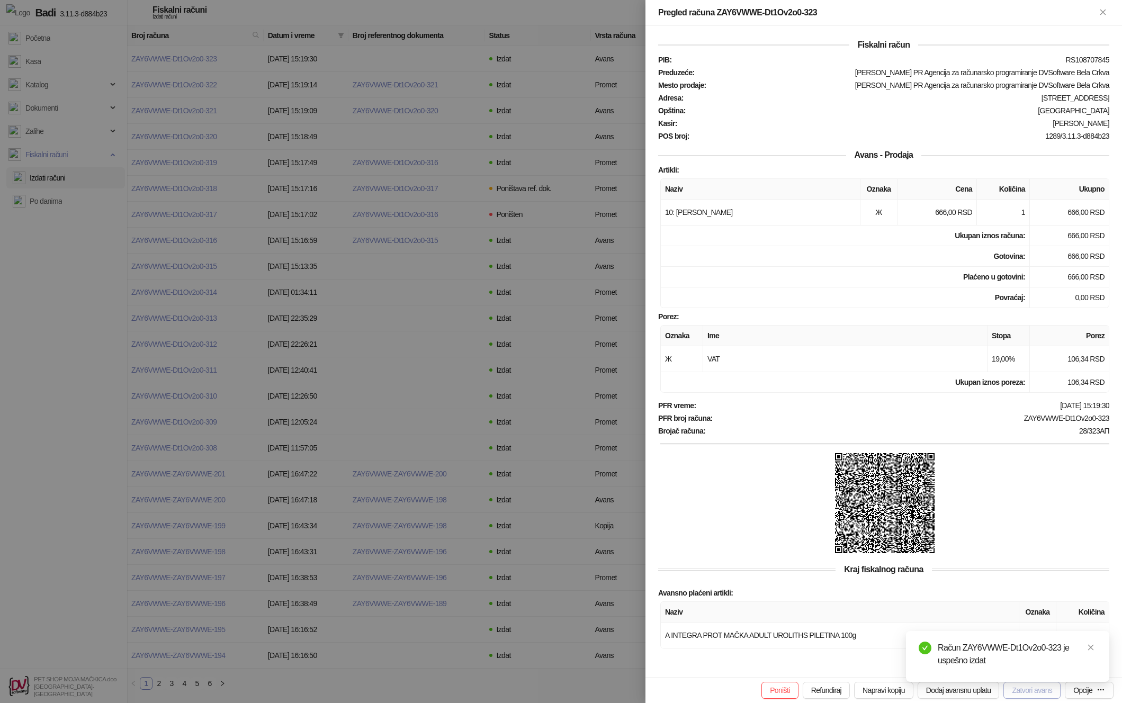
click at [1017, 694] on button "Zatvori avans" at bounding box center [1032, 690] width 57 height 17
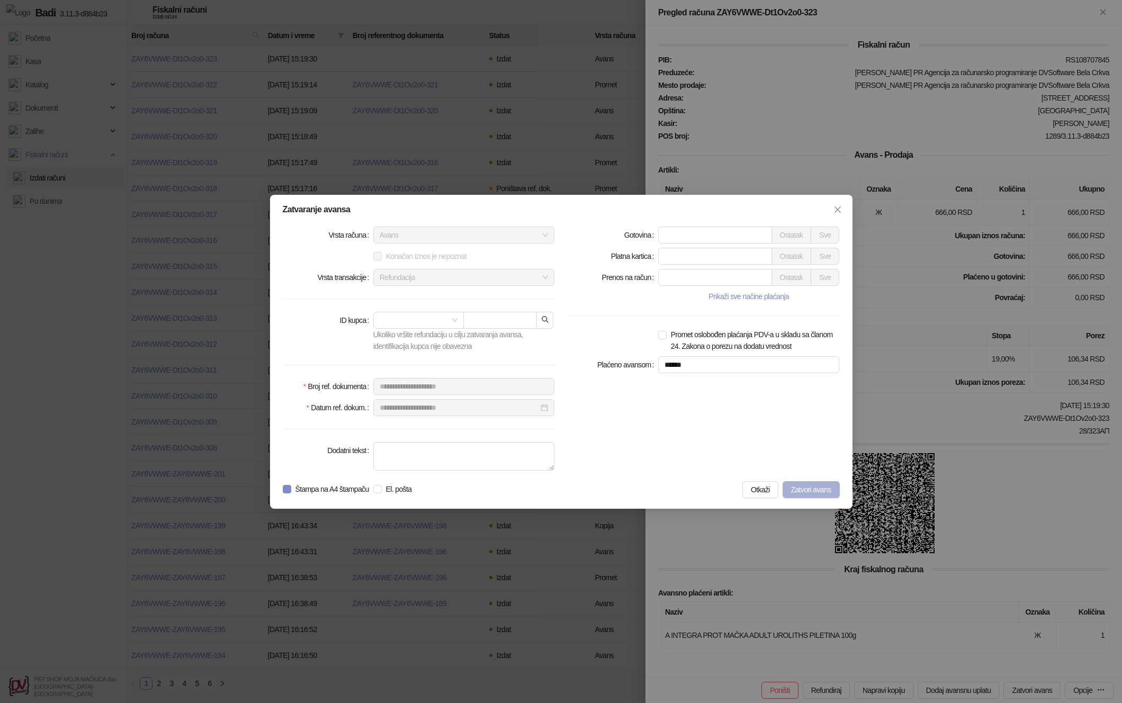
type input "***"
click at [815, 490] on span "Zatvori avans" at bounding box center [811, 490] width 40 height 8
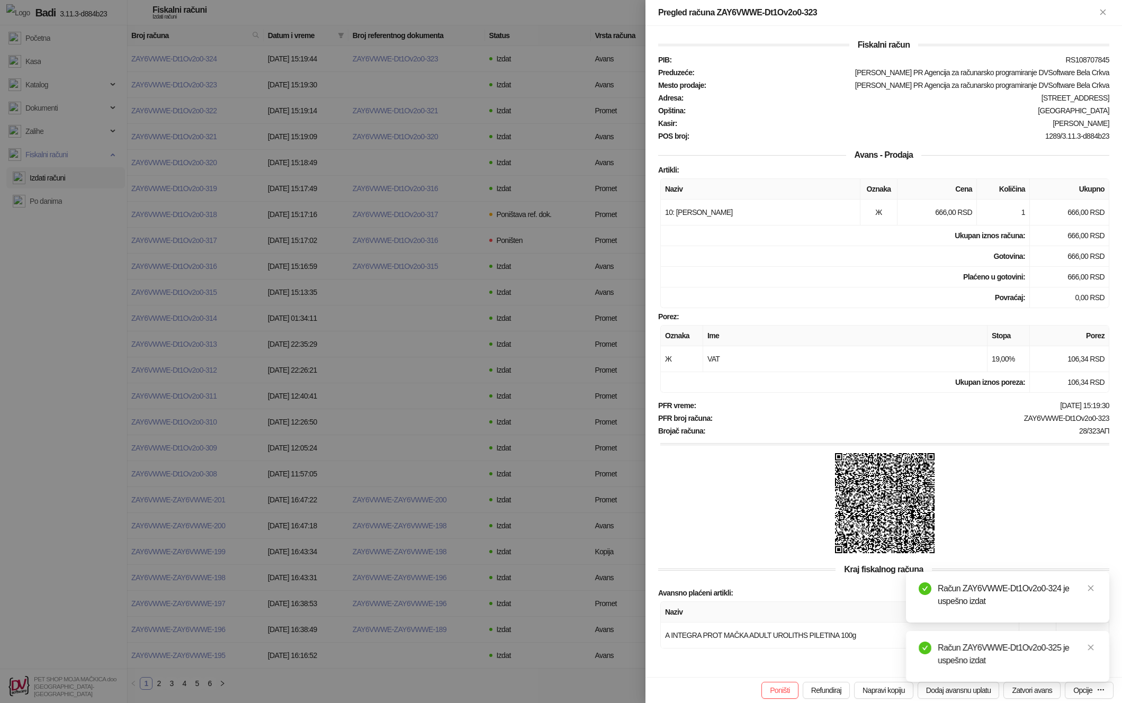
click at [428, 190] on div at bounding box center [561, 351] width 1122 height 703
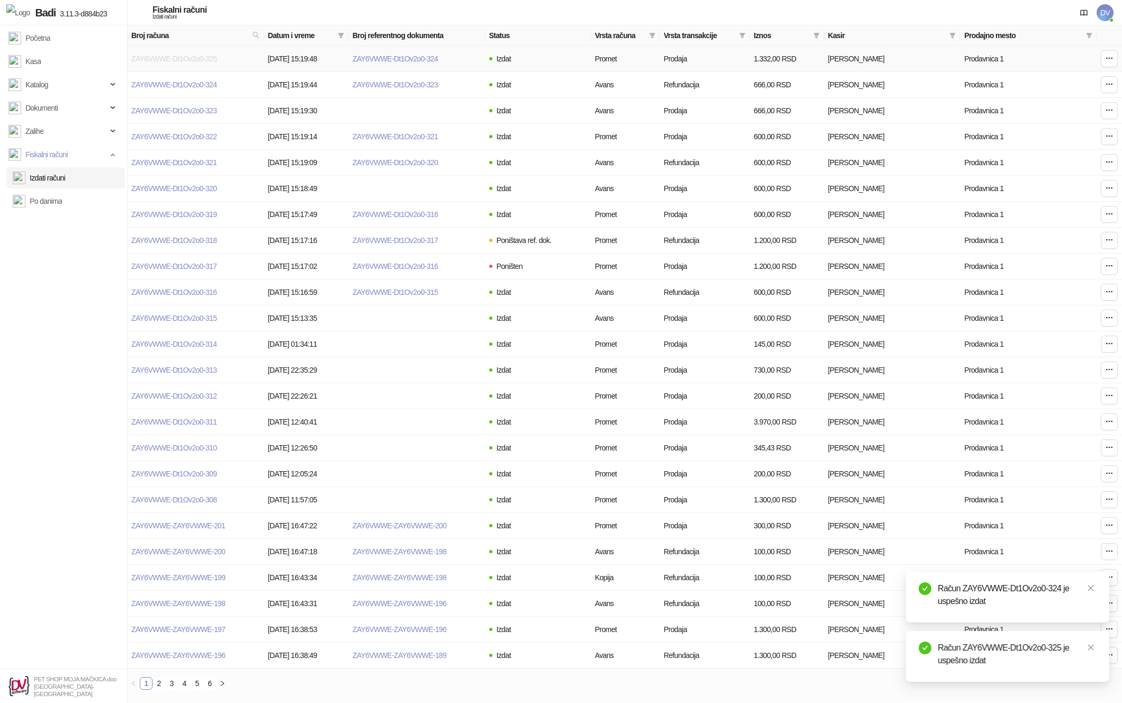
click at [188, 57] on link "ZAY6VWWE-Dt1Ov2o0-325" at bounding box center [173, 59] width 85 height 8
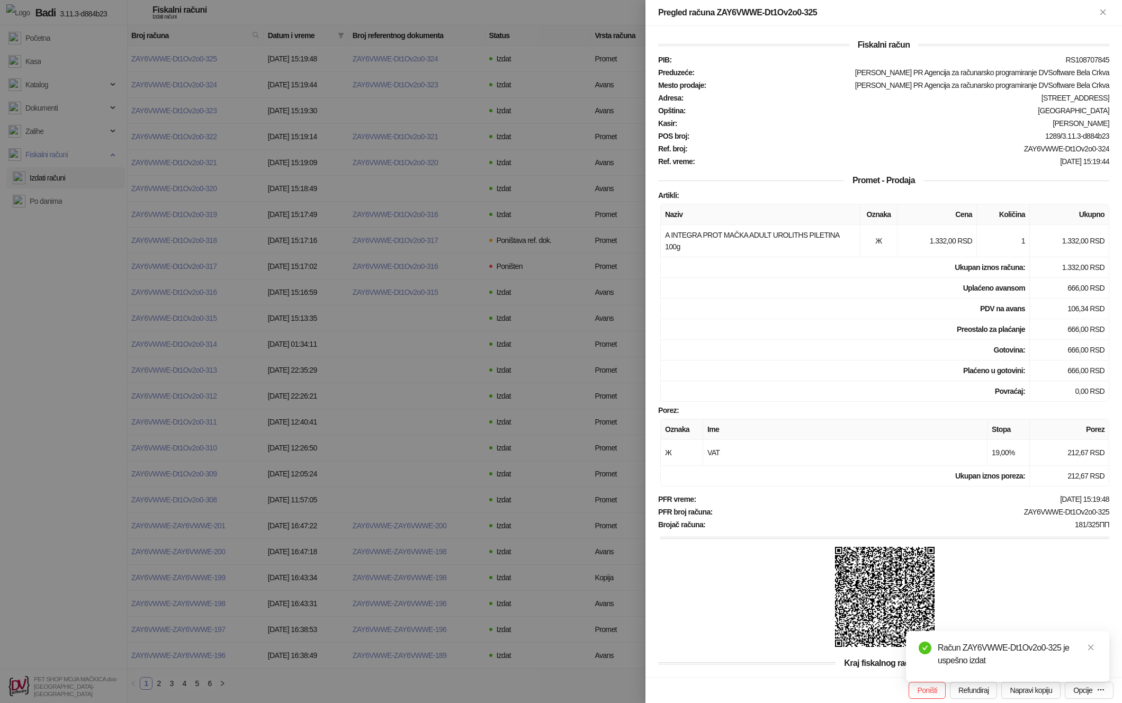
click at [917, 682] on div "Račun ZAY6VWWE-Dt1Ov2o0-325 je uspešno izdat" at bounding box center [1007, 656] width 203 height 51
click at [906, 682] on div "Račun ZAY6VWWE-Dt1Ov2o0-325 je uspešno izdat" at bounding box center [1007, 656] width 203 height 51
click at [909, 692] on button "Poništi" at bounding box center [927, 690] width 37 height 17
type input "**********"
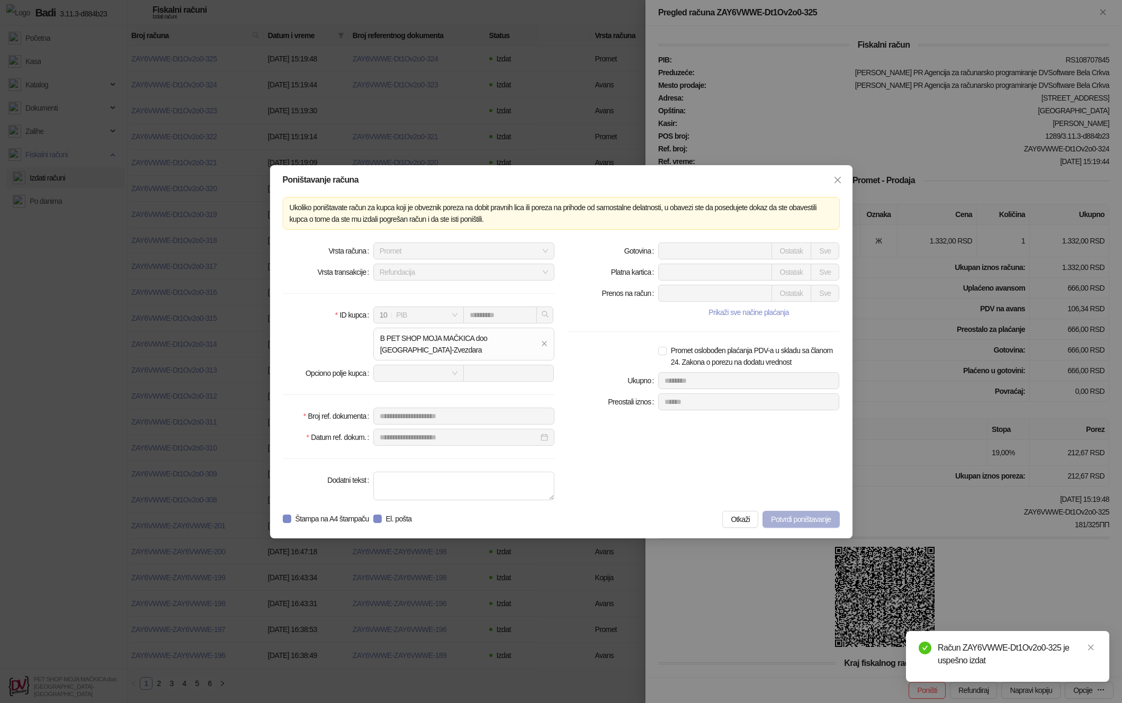
click at [784, 518] on span "Potvrdi poništavanje" at bounding box center [801, 519] width 60 height 8
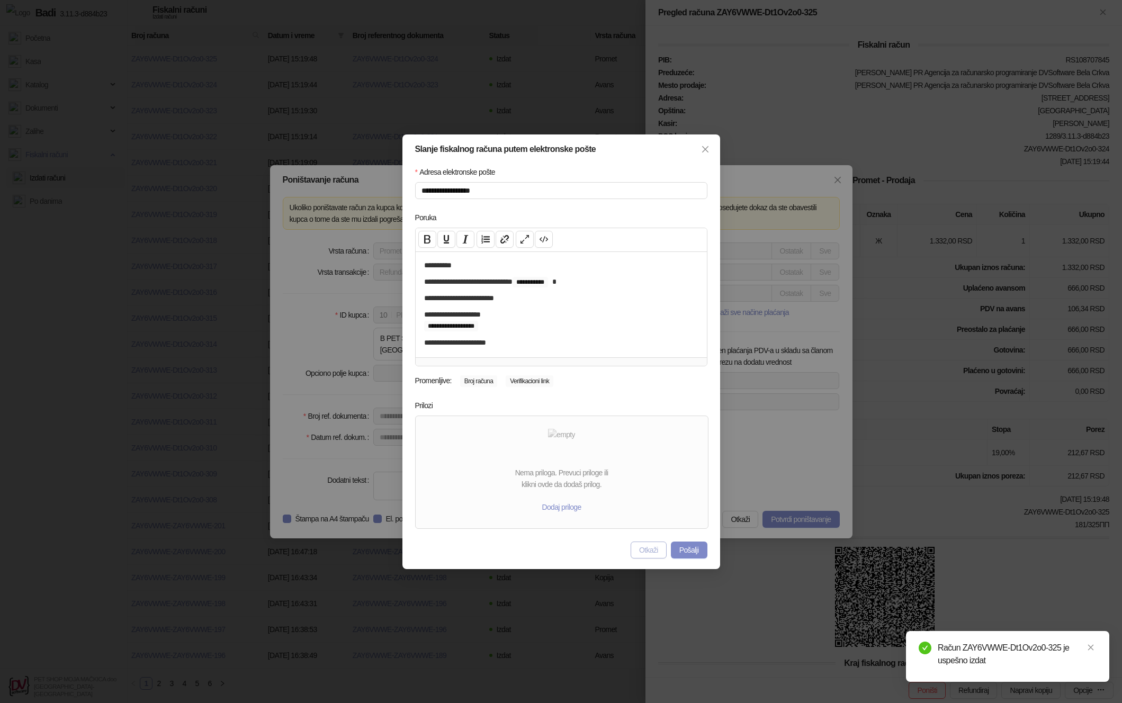
click at [648, 550] on button "Otkaži" at bounding box center [649, 550] width 36 height 17
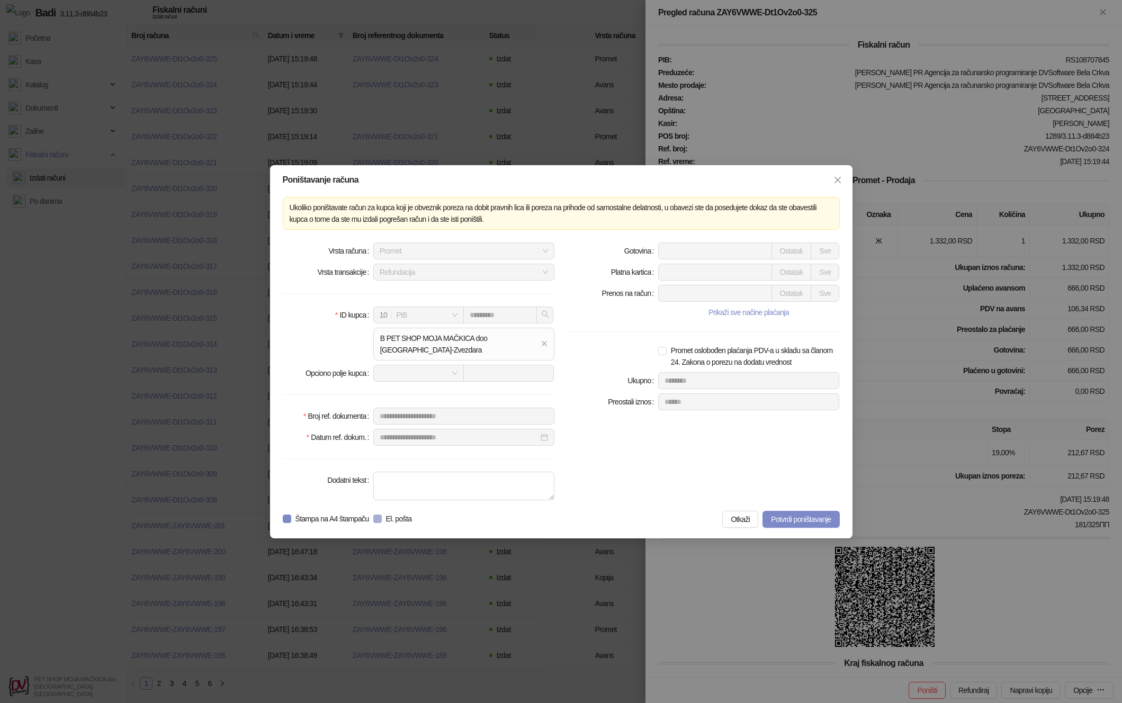
click at [397, 520] on span "El. pošta" at bounding box center [399, 519] width 34 height 12
click at [800, 509] on div "**********" at bounding box center [561, 351] width 583 height 373
click at [800, 515] on span "Potvrdi poništavanje" at bounding box center [801, 519] width 60 height 8
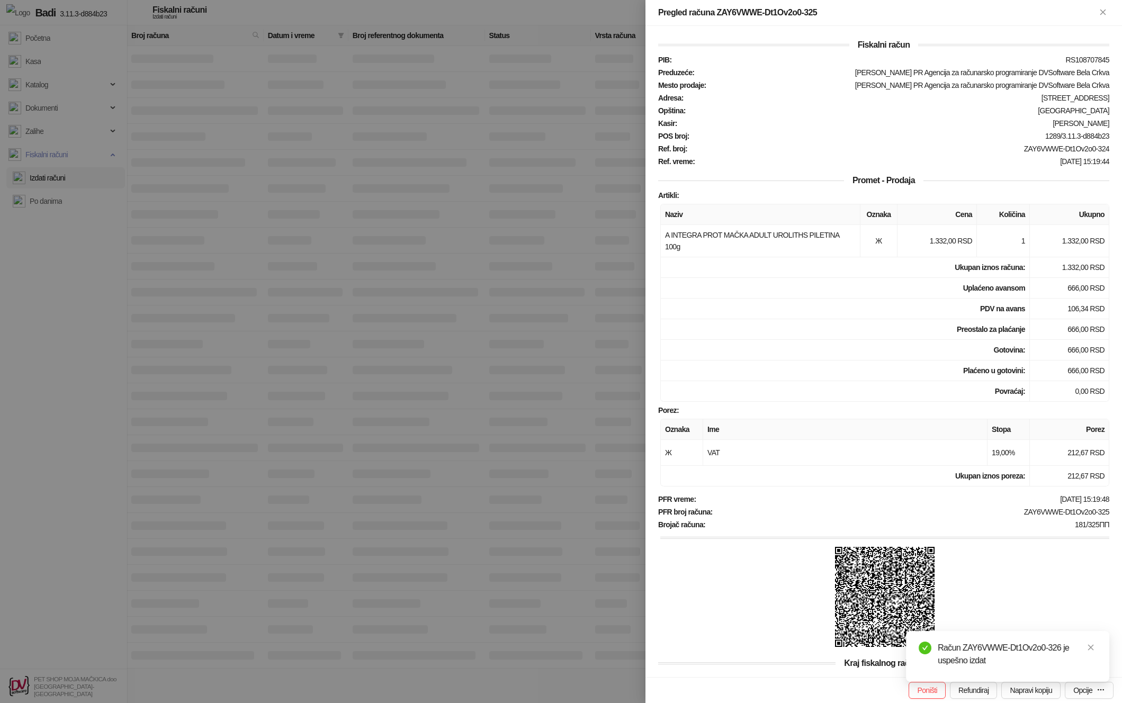
click at [469, 301] on div at bounding box center [561, 351] width 1122 height 703
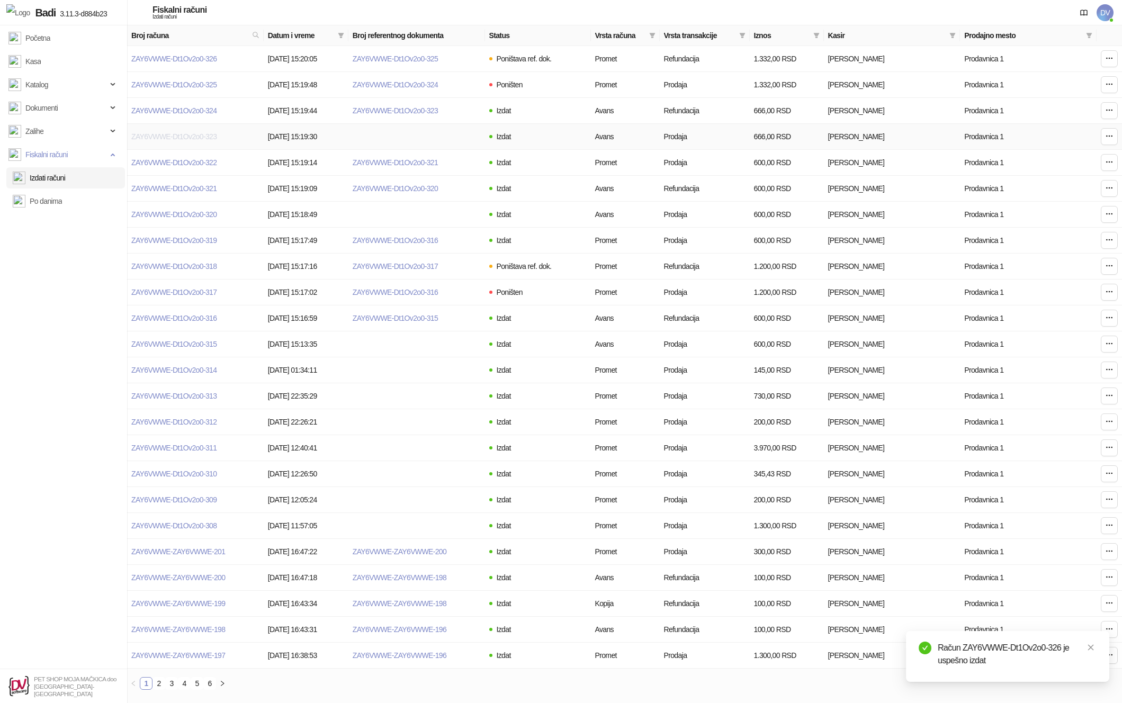
click at [196, 139] on link "ZAY6VWWE-Dt1Ov2o0-323" at bounding box center [173, 136] width 85 height 8
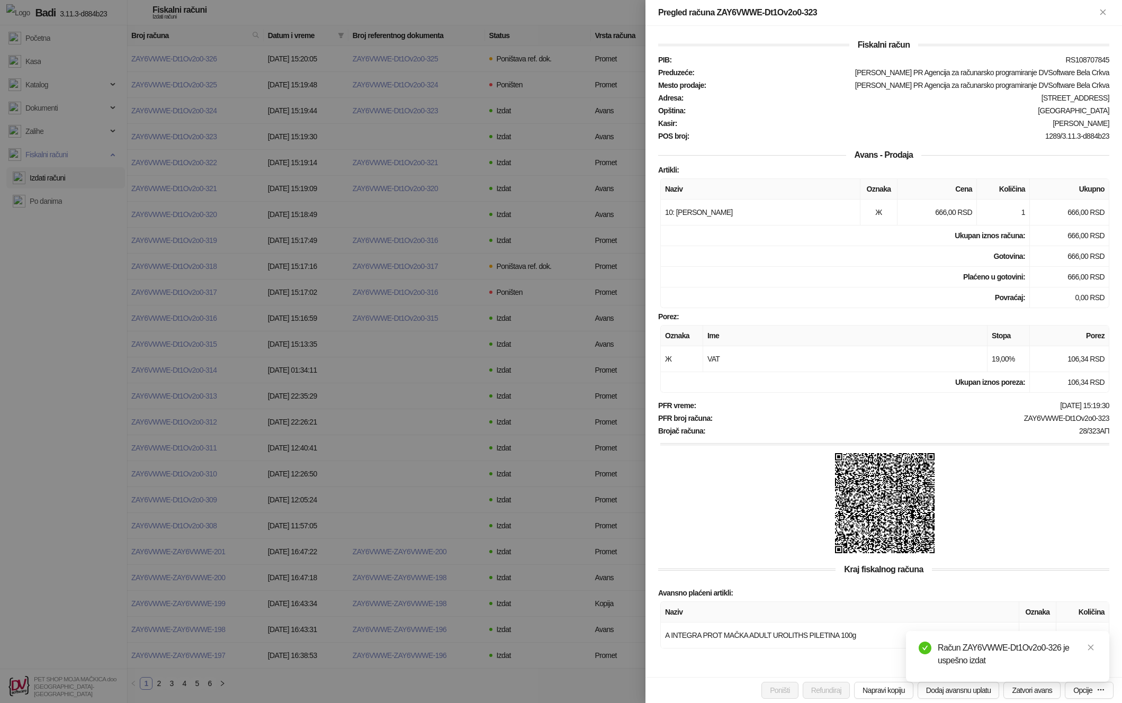
click at [1023, 699] on div "Poništi Refundiraj Napravi kopiju Dodaj avansnu uplatu Zatvori avans Opcije" at bounding box center [884, 690] width 477 height 26
click at [1023, 691] on button "Zatvori avans" at bounding box center [1032, 690] width 57 height 17
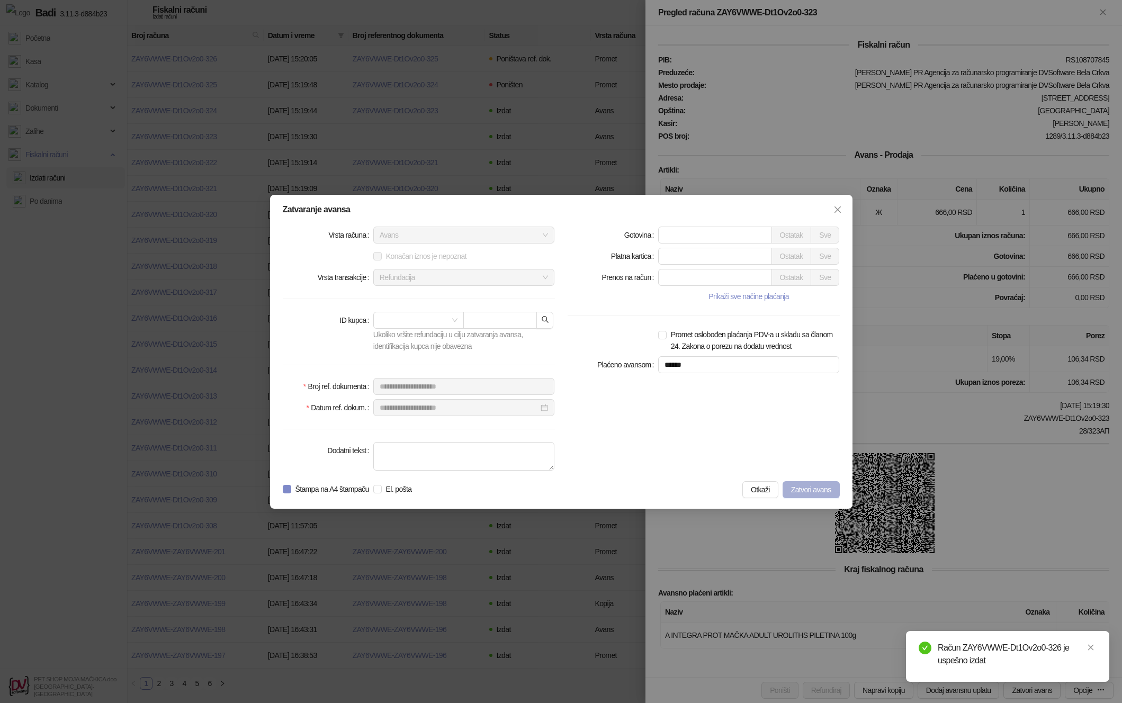
click at [802, 487] on span "Zatvori avans" at bounding box center [811, 490] width 40 height 8
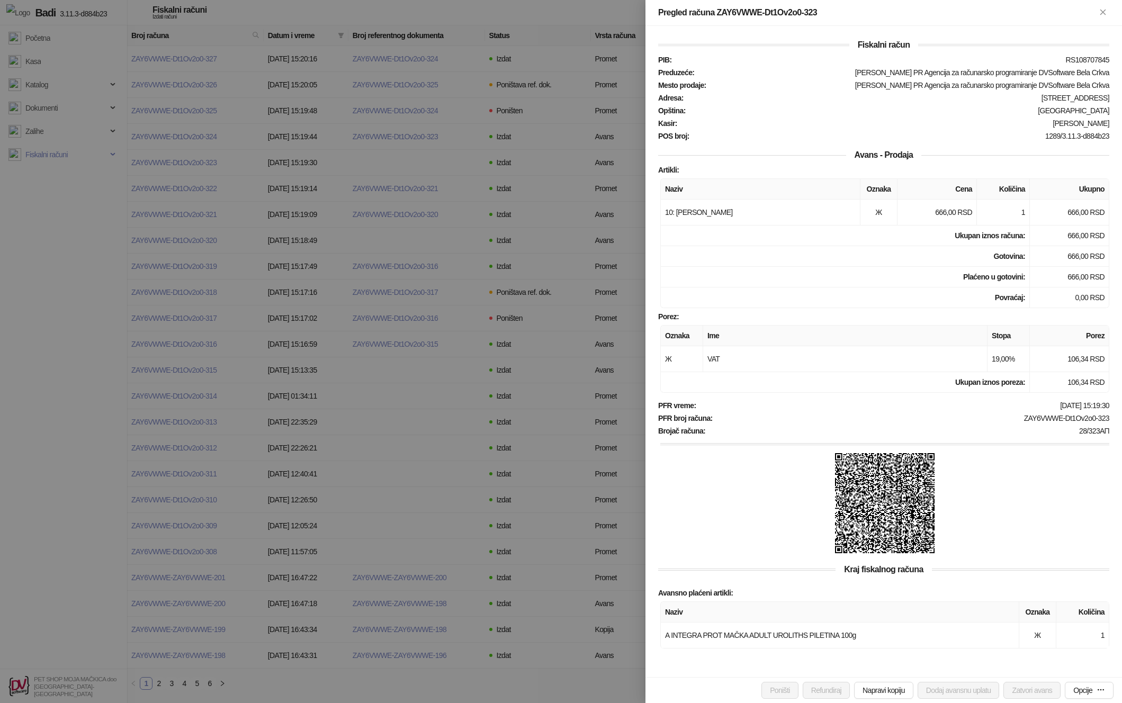
click at [73, 179] on div at bounding box center [561, 351] width 1122 height 703
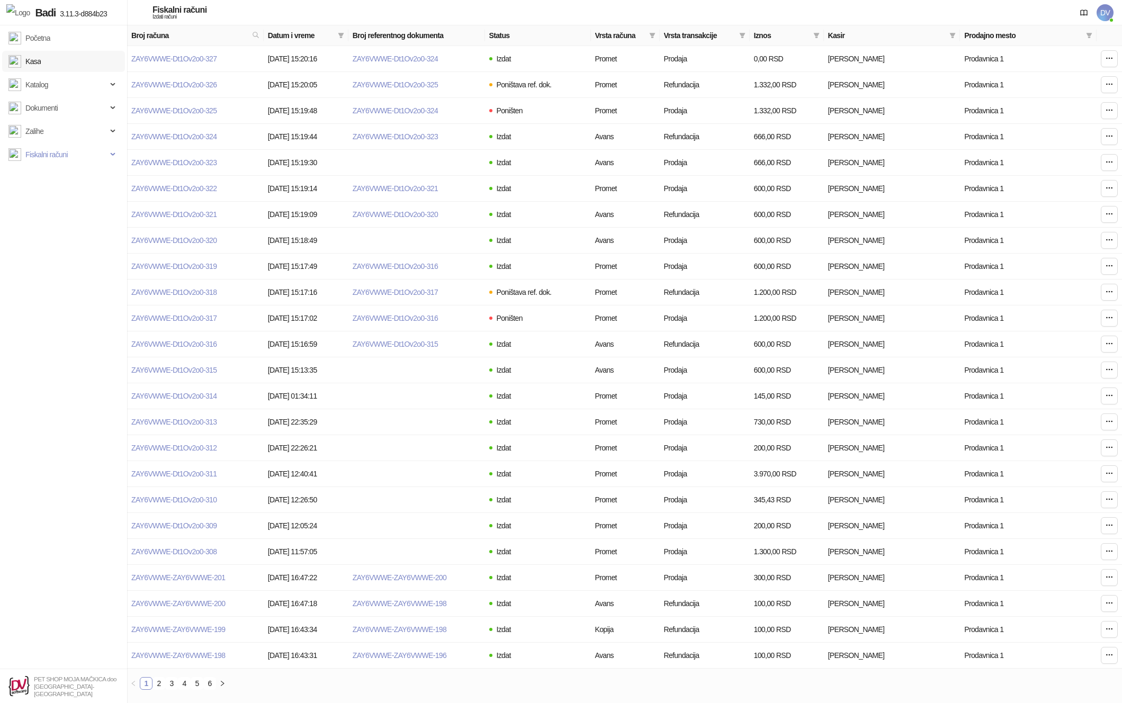
click at [31, 66] on link "Kasa" at bounding box center [24, 61] width 32 height 21
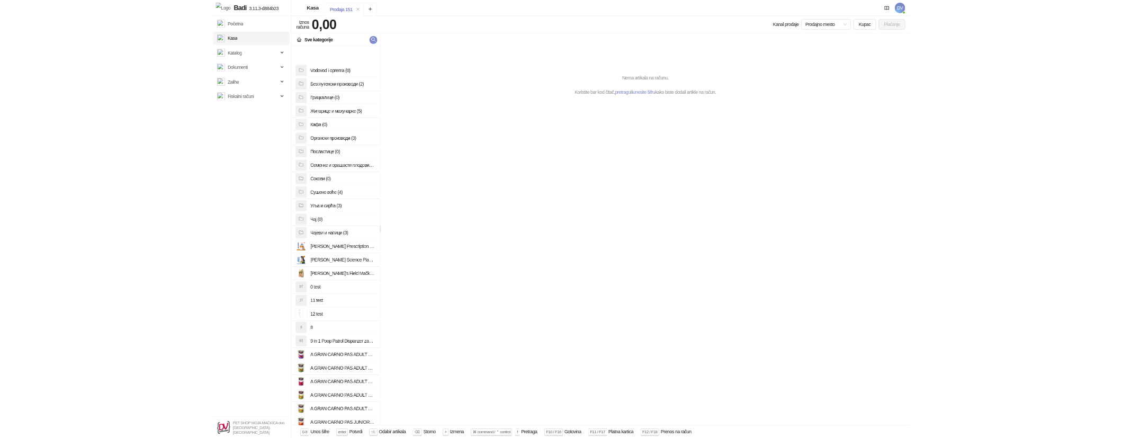
scroll to position [387, 0]
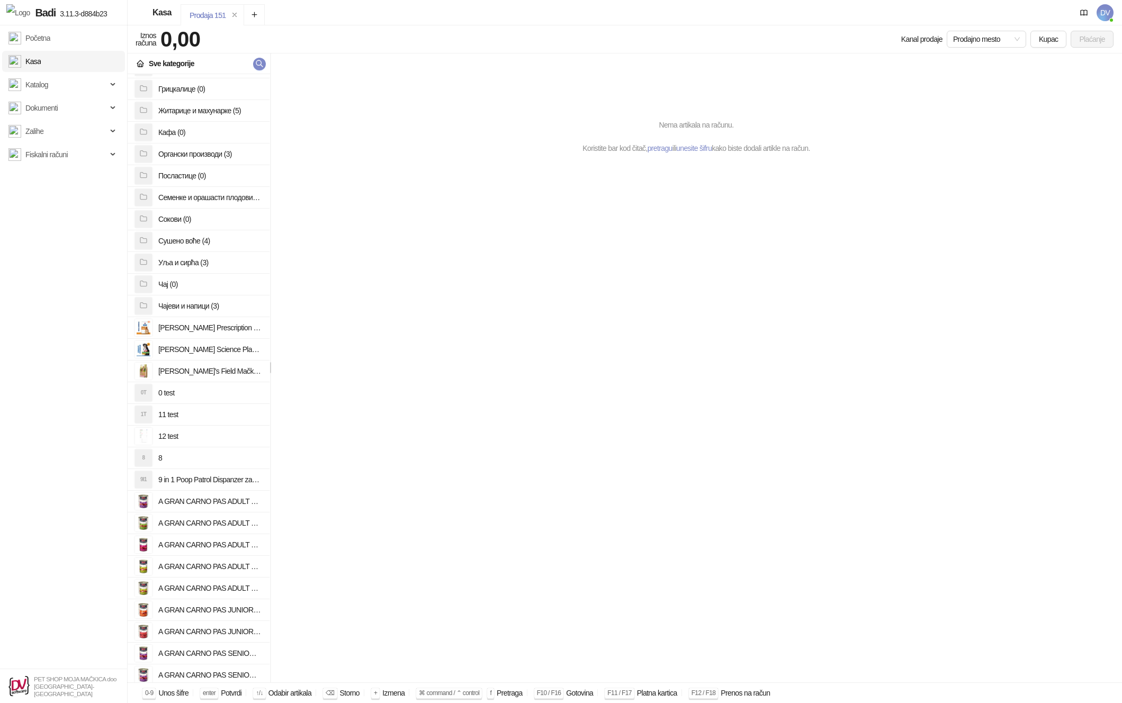
click at [196, 501] on h4 "A GRAN CARNO PAS ADULT GOVEDINA I JAGNJETINA 800g" at bounding box center [209, 501] width 103 height 17
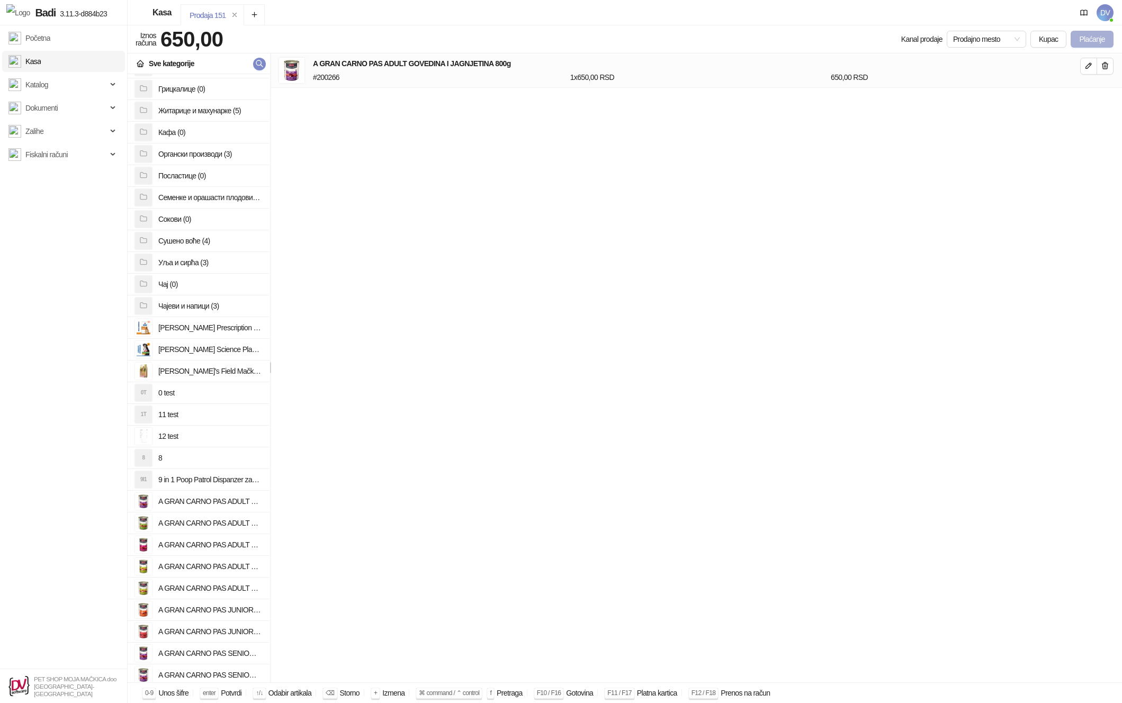
click at [1083, 31] on button "Plaćanje" at bounding box center [1092, 39] width 43 height 17
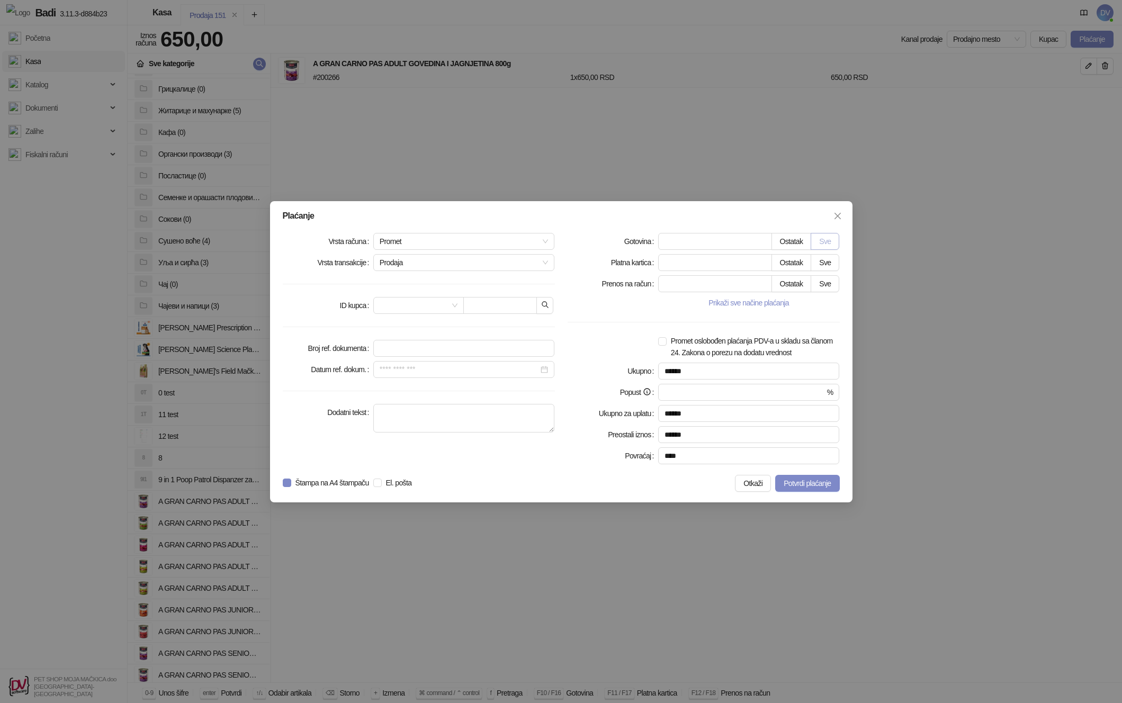
click at [833, 238] on button "Sve" at bounding box center [825, 241] width 29 height 17
type input "***"
type input "****"
click at [476, 236] on span "Promet" at bounding box center [464, 242] width 169 height 16
click at [415, 315] on div "Avans" at bounding box center [464, 314] width 165 height 12
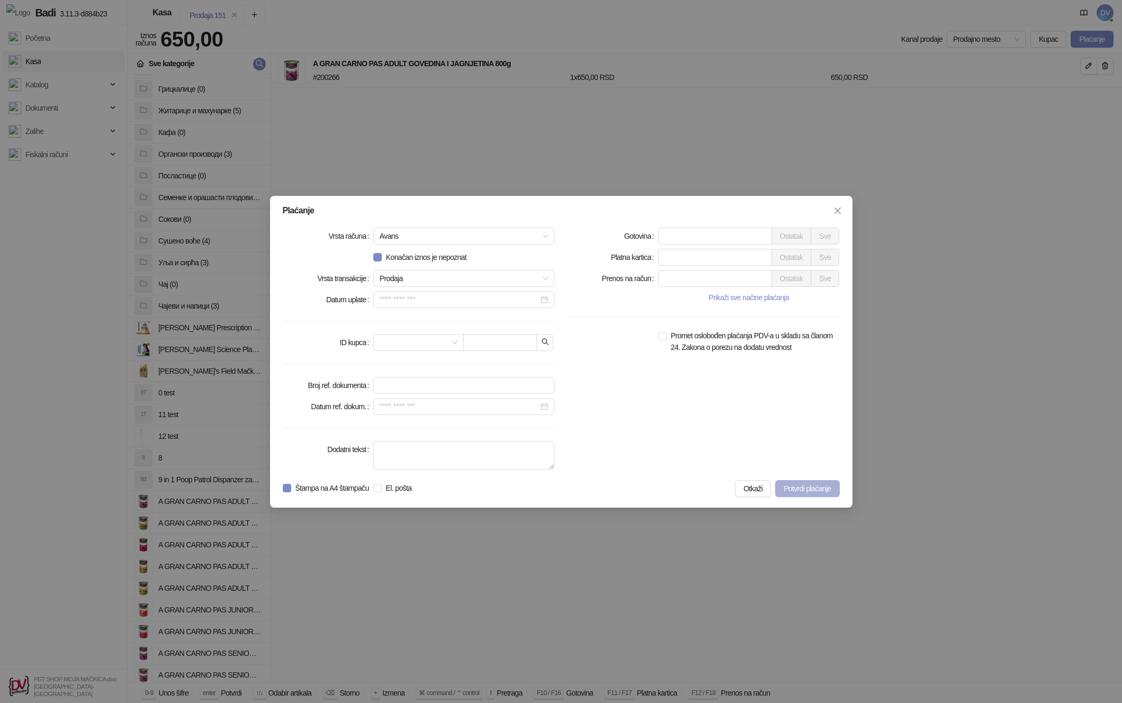
click at [804, 486] on span "Potvrdi plaćanje" at bounding box center [807, 489] width 47 height 8
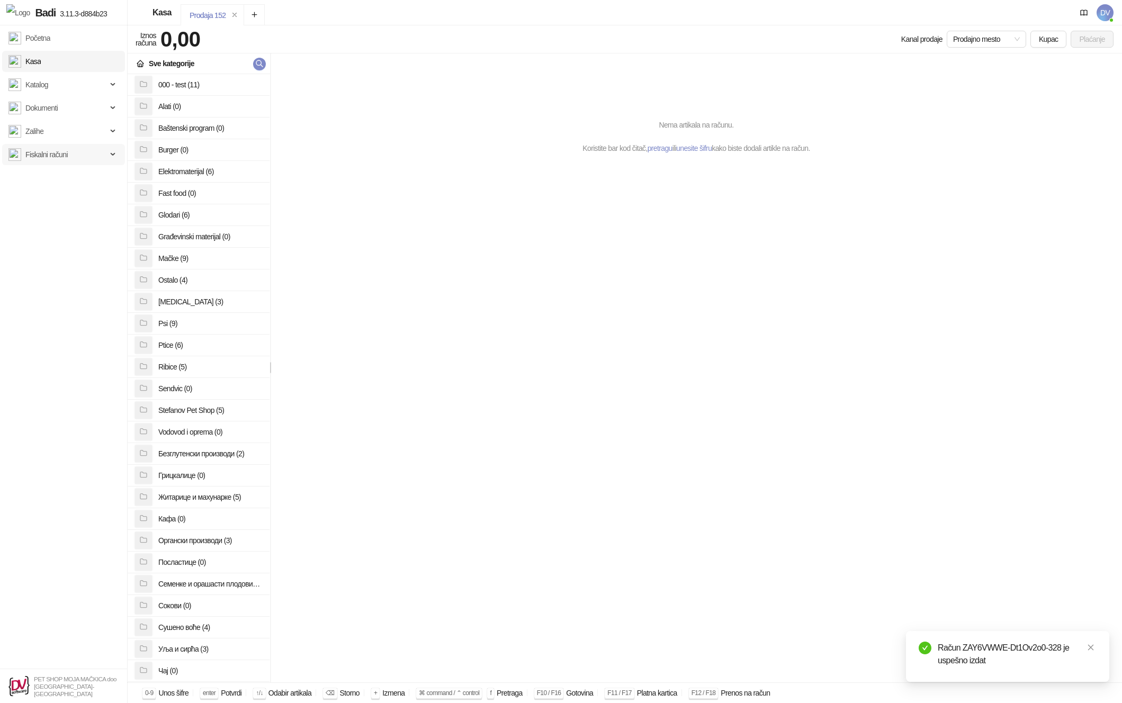
click at [42, 160] on span "Fiskalni računi" at bounding box center [46, 154] width 42 height 21
click at [62, 189] on ul "Izdati računi Po danima" at bounding box center [63, 189] width 127 height 49
click at [65, 183] on link "Izdati računi" at bounding box center [39, 177] width 52 height 21
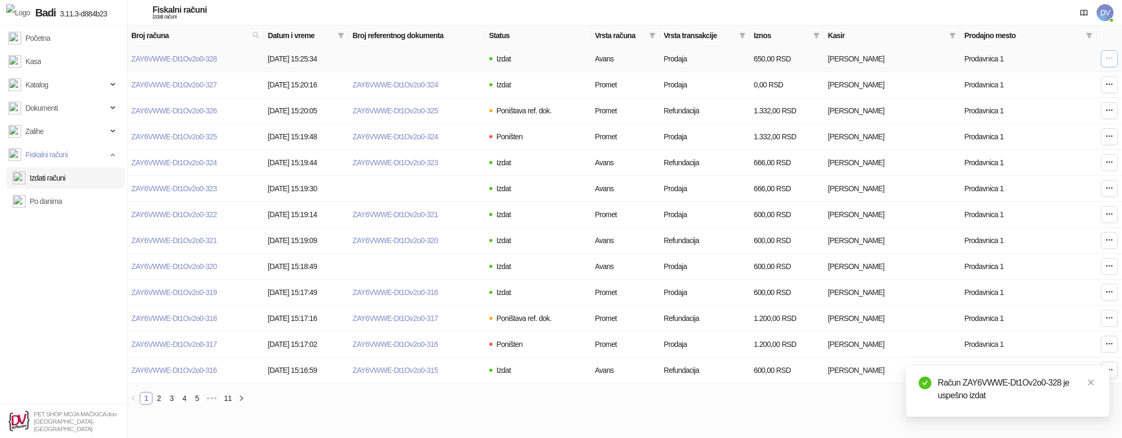
click at [1108, 56] on icon "button" at bounding box center [1109, 58] width 8 height 8
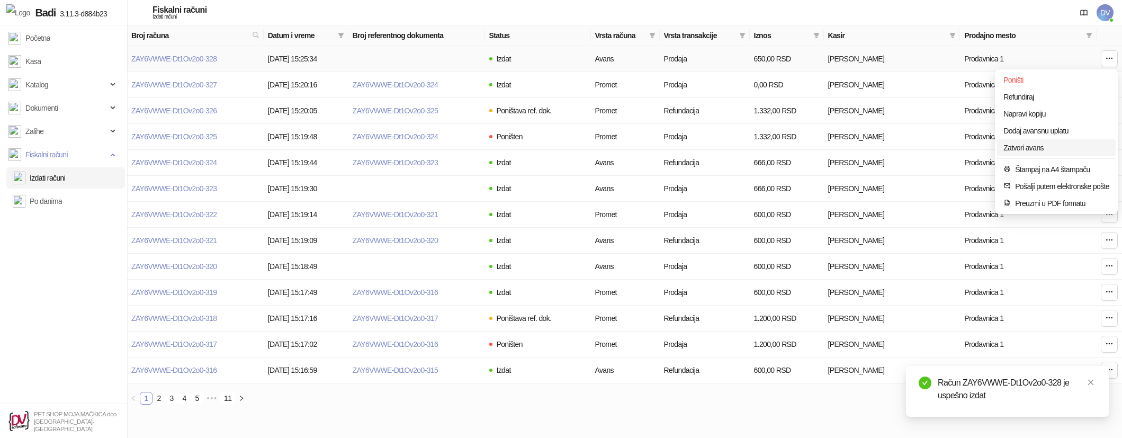
click at [1022, 145] on span "Zatvori avans" at bounding box center [1057, 148] width 106 height 12
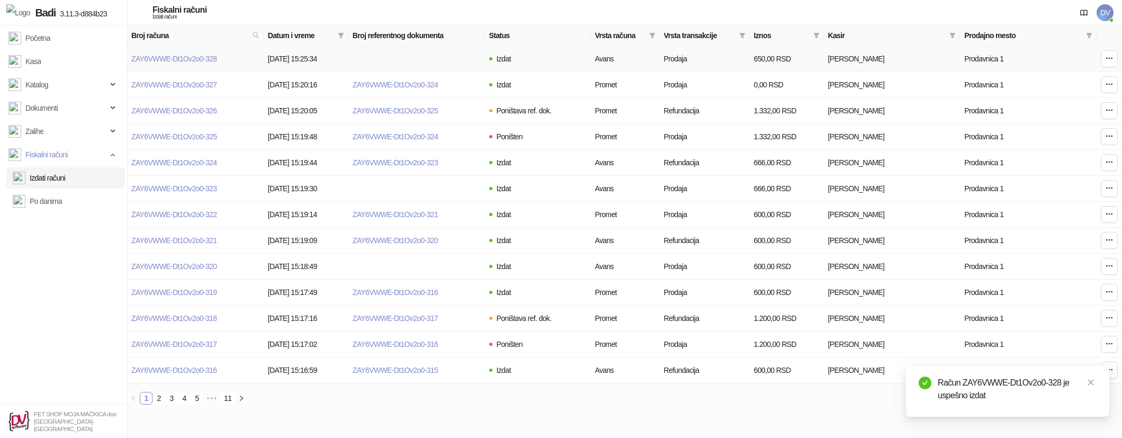
type input "**********"
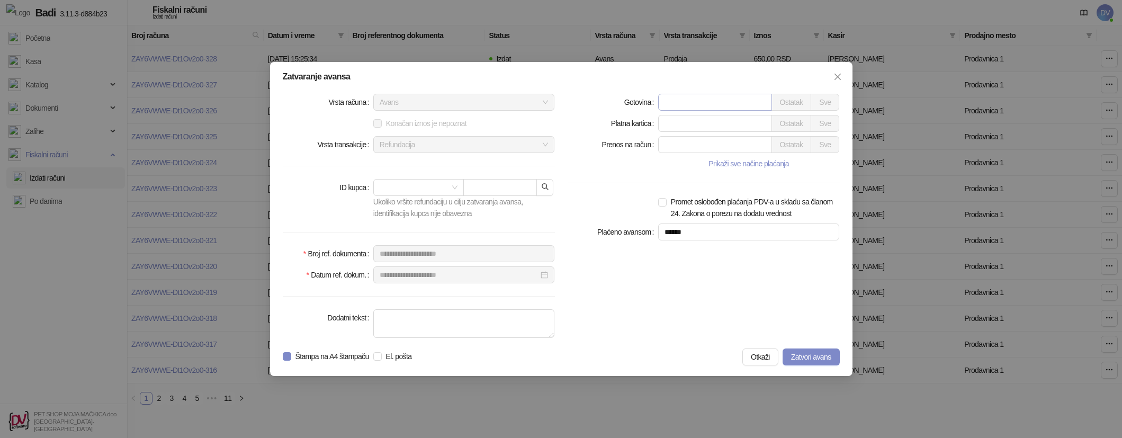
click at [720, 104] on input "*" at bounding box center [715, 102] width 113 height 16
type input "***"
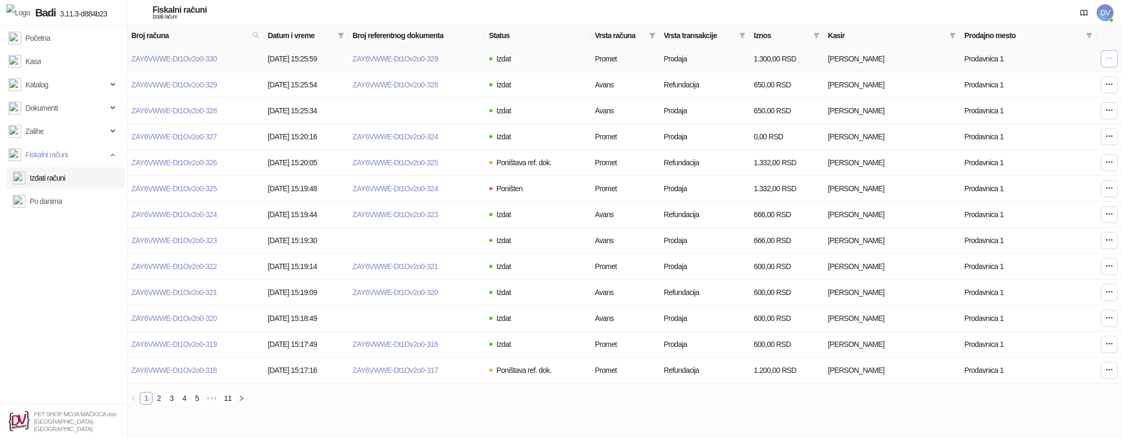
click at [1107, 57] on icon "button" at bounding box center [1109, 58] width 8 height 8
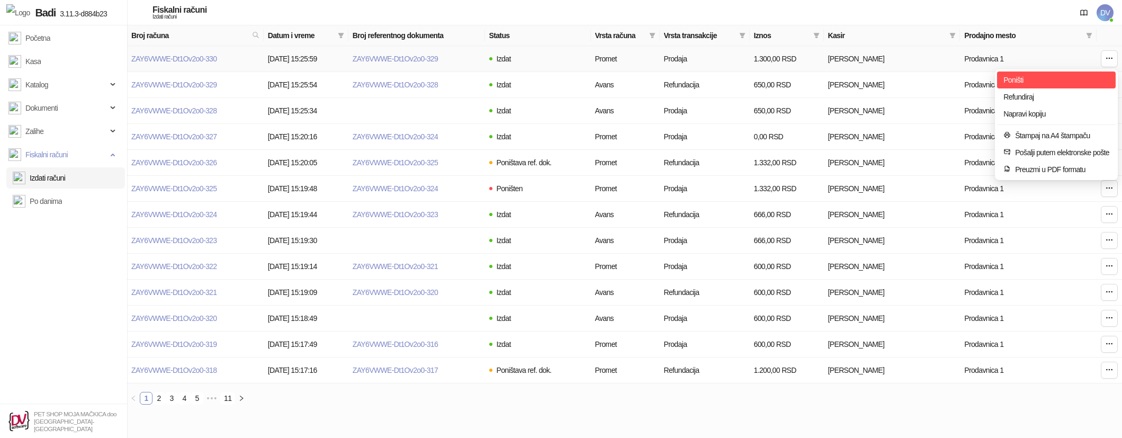
click at [1042, 82] on span "Poništi" at bounding box center [1057, 80] width 106 height 12
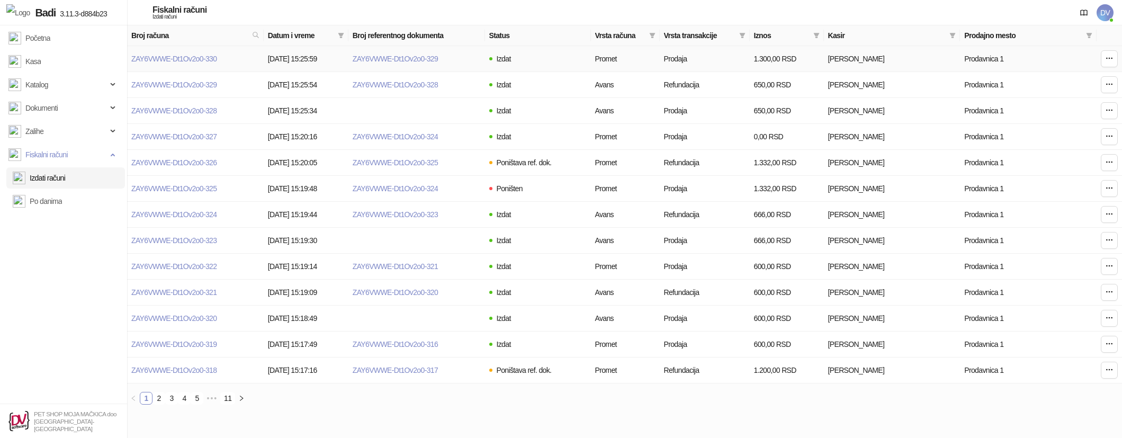
type input "**********"
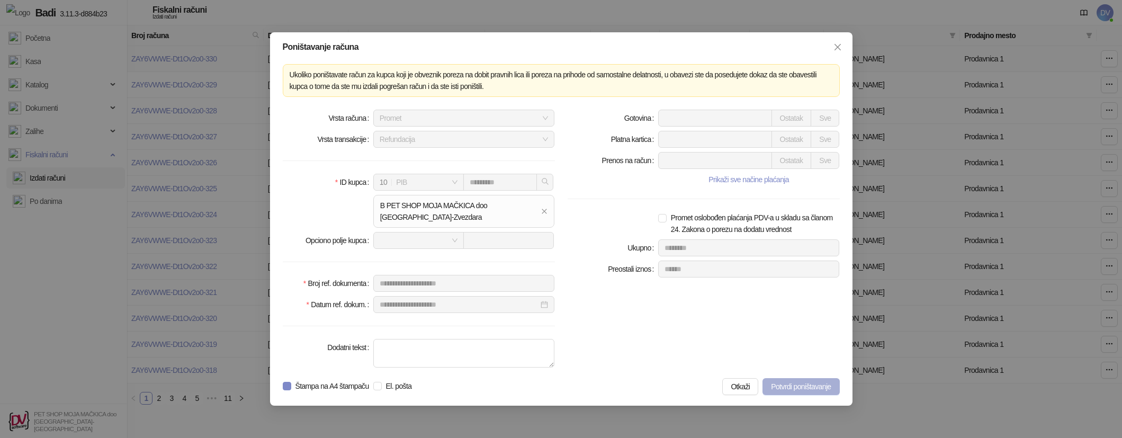
click at [803, 388] on span "Potvrdi poništavanje" at bounding box center [801, 386] width 60 height 8
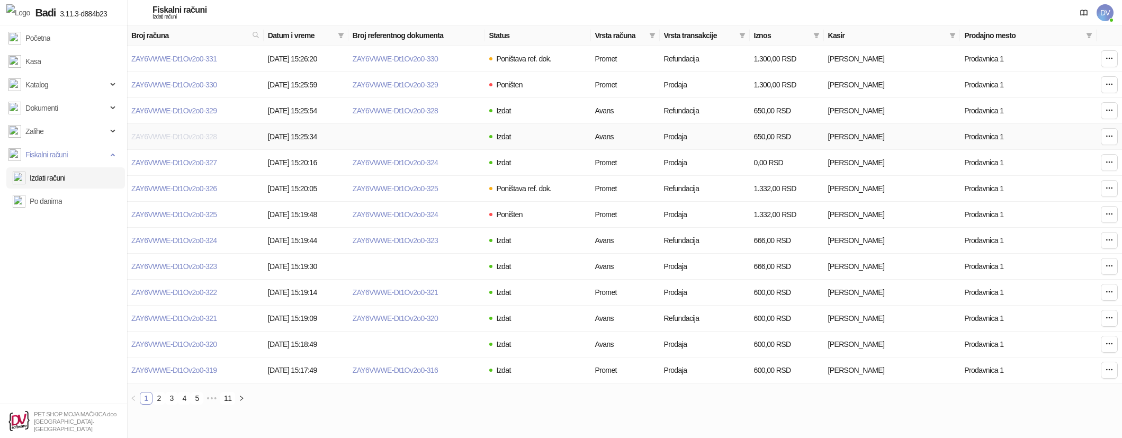
click at [202, 133] on link "ZAY6VWWE-Dt1Ov2o0-328" at bounding box center [173, 136] width 85 height 8
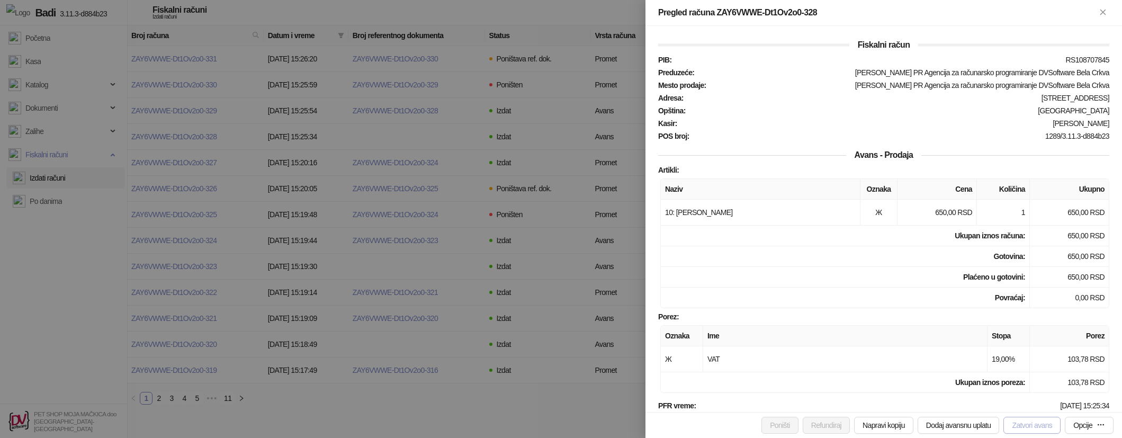
click at [1031, 425] on button "Zatvori avans" at bounding box center [1032, 425] width 57 height 17
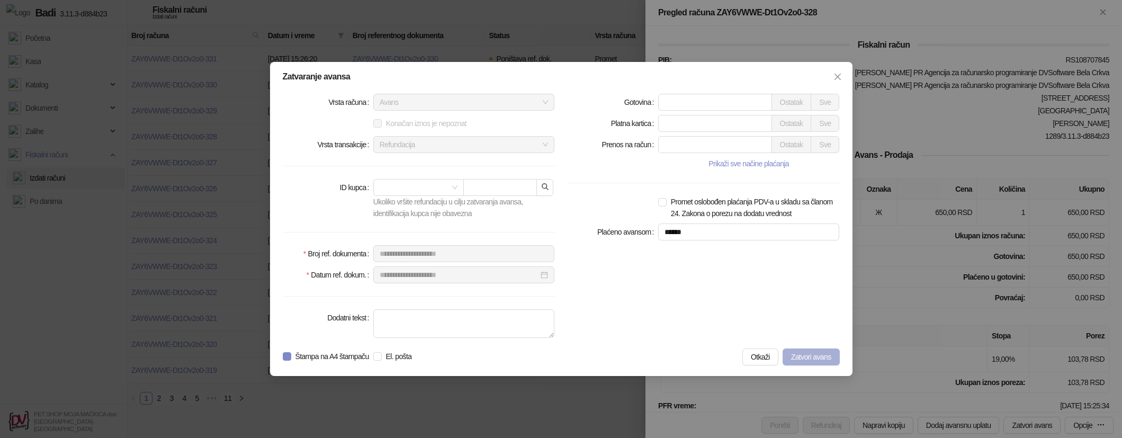
click at [822, 355] on span "Zatvori avans" at bounding box center [811, 357] width 40 height 8
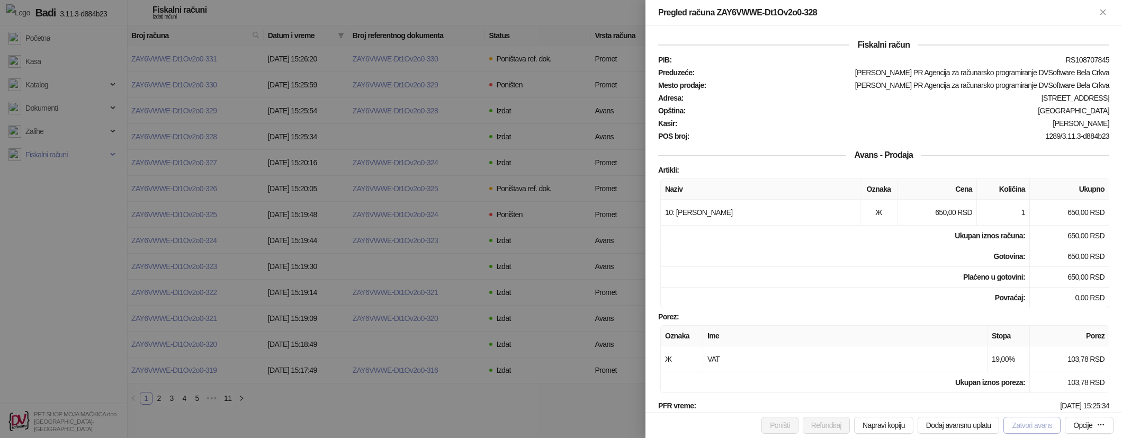
click at [1005, 430] on button "Zatvori avans" at bounding box center [1032, 425] width 57 height 17
type input "**********"
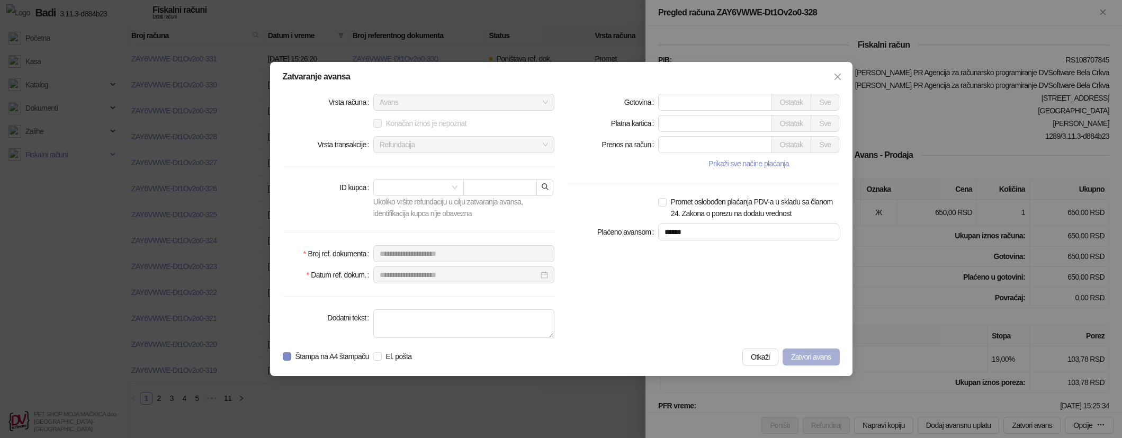
click at [808, 354] on span "Zatvori avans" at bounding box center [811, 357] width 40 height 8
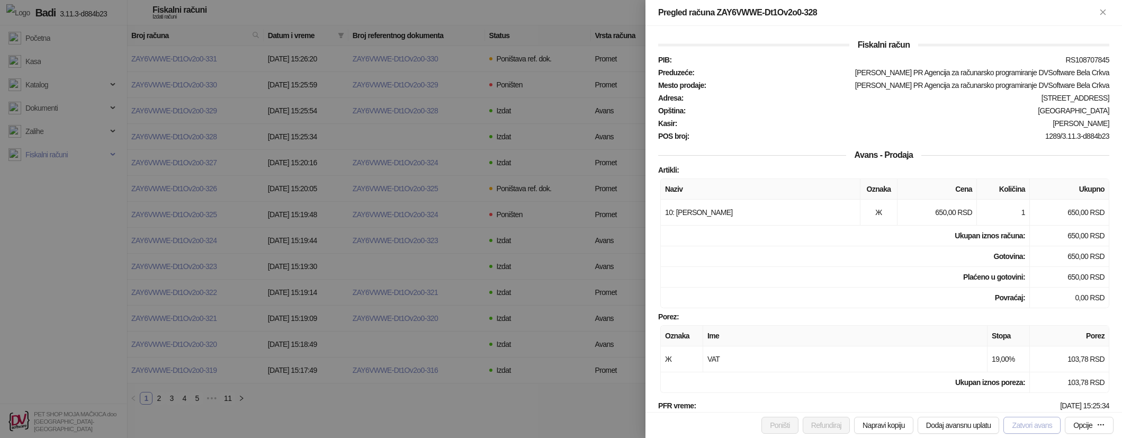
click at [1027, 425] on button "Zatvori avans" at bounding box center [1032, 425] width 57 height 17
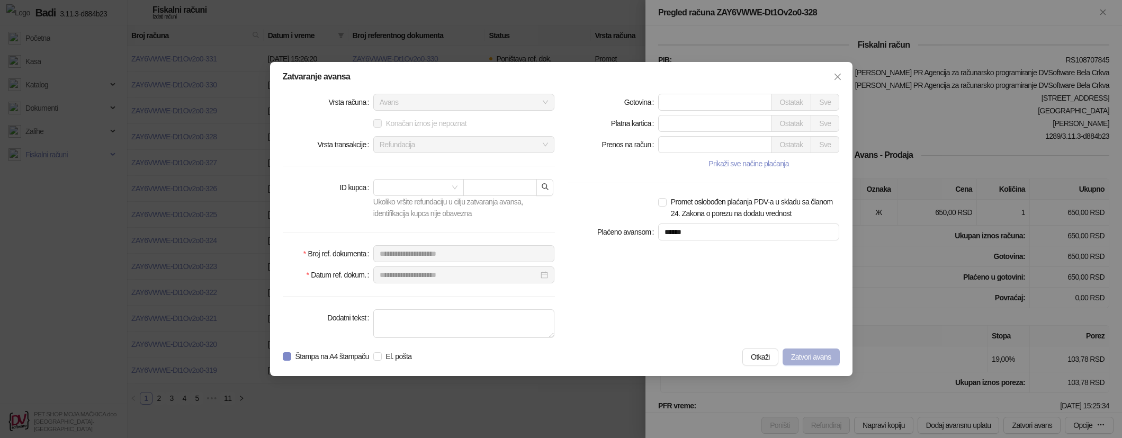
click at [813, 360] on span "Zatvori avans" at bounding box center [811, 357] width 40 height 8
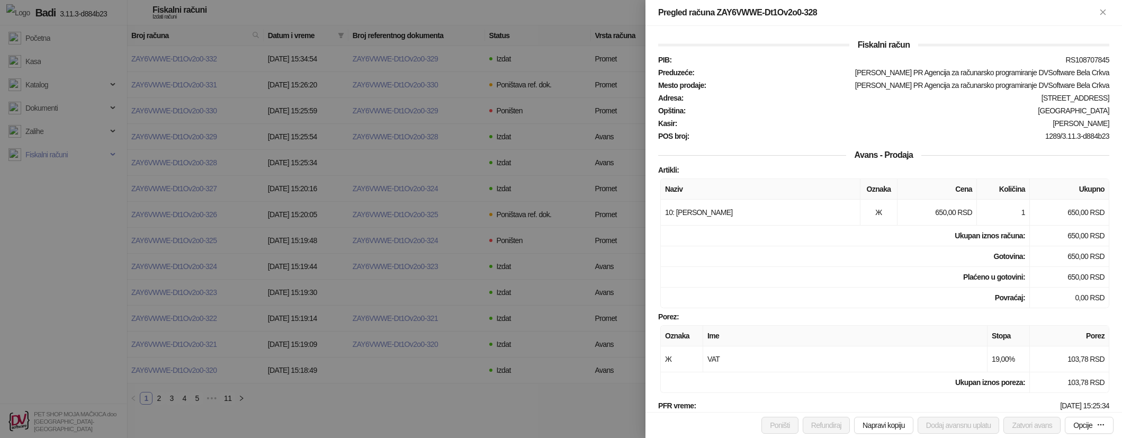
click at [115, 173] on div at bounding box center [561, 219] width 1122 height 438
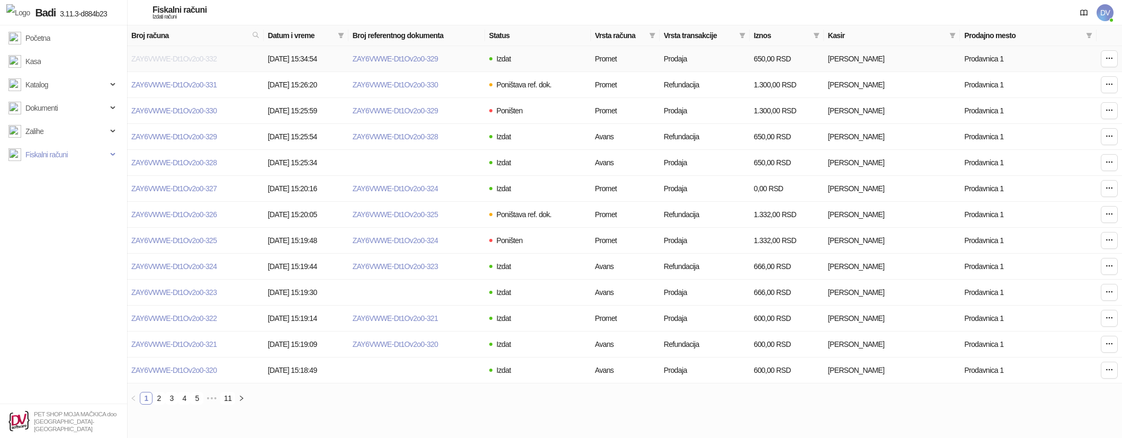
click at [202, 59] on link "ZAY6VWWE-Dt1Ov2o0-332" at bounding box center [173, 59] width 85 height 8
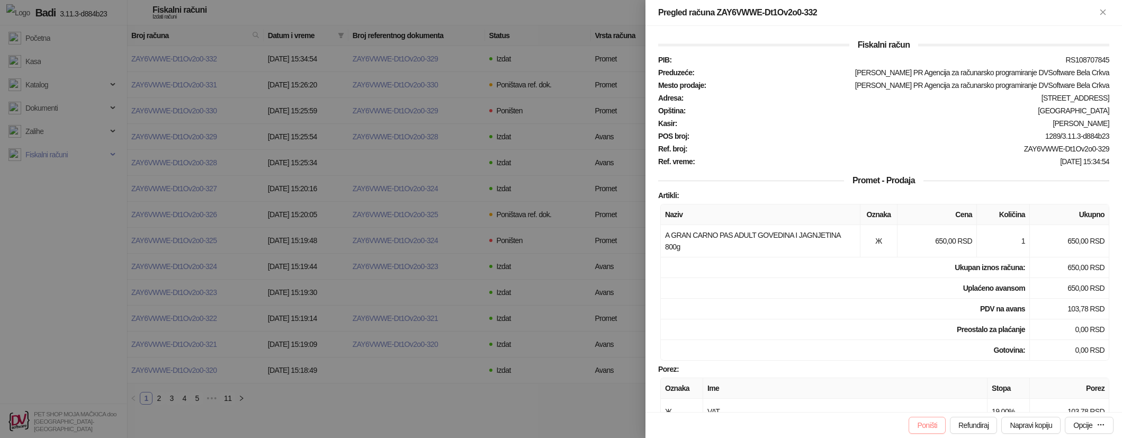
click at [909, 419] on button "Poništi" at bounding box center [927, 425] width 37 height 17
type input "**********"
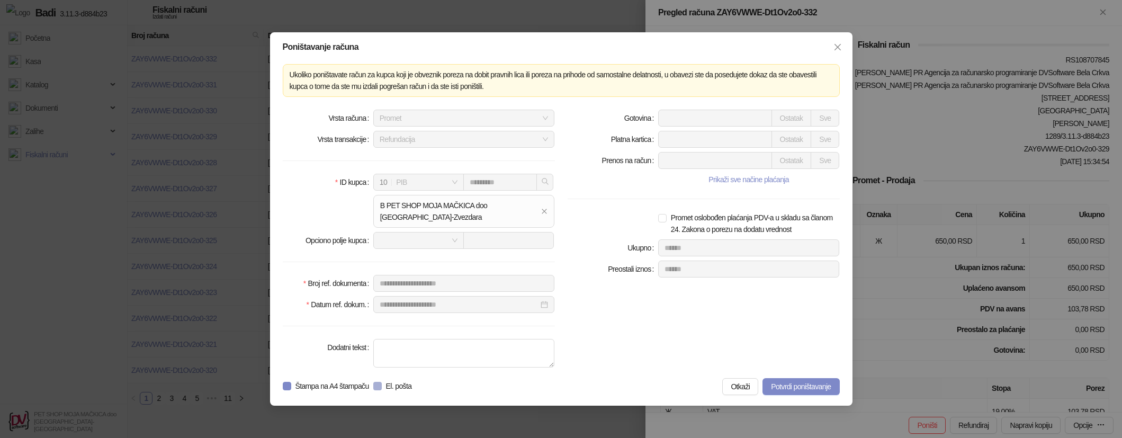
click at [416, 384] on span "El. pošta" at bounding box center [399, 386] width 34 height 12
click at [803, 380] on button "Potvrdi poništavanje" at bounding box center [801, 386] width 77 height 17
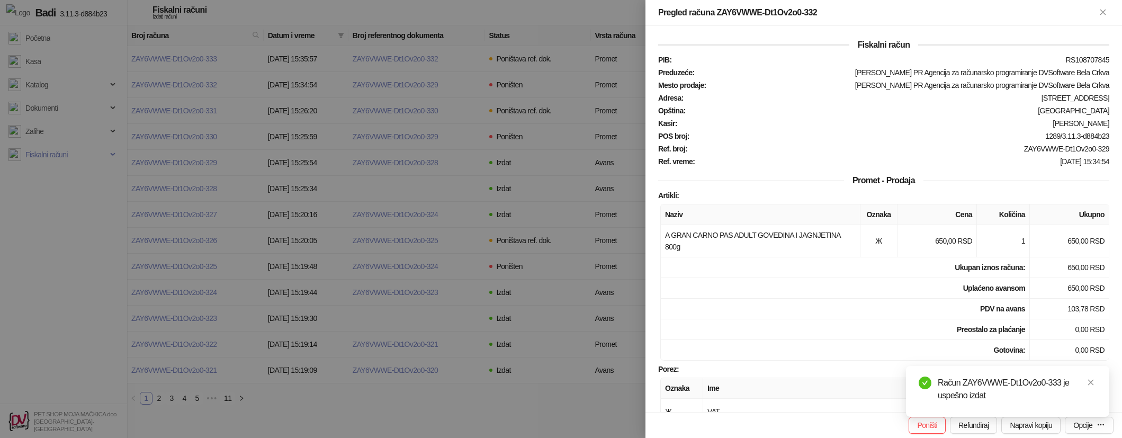
click at [558, 187] on div at bounding box center [561, 219] width 1122 height 438
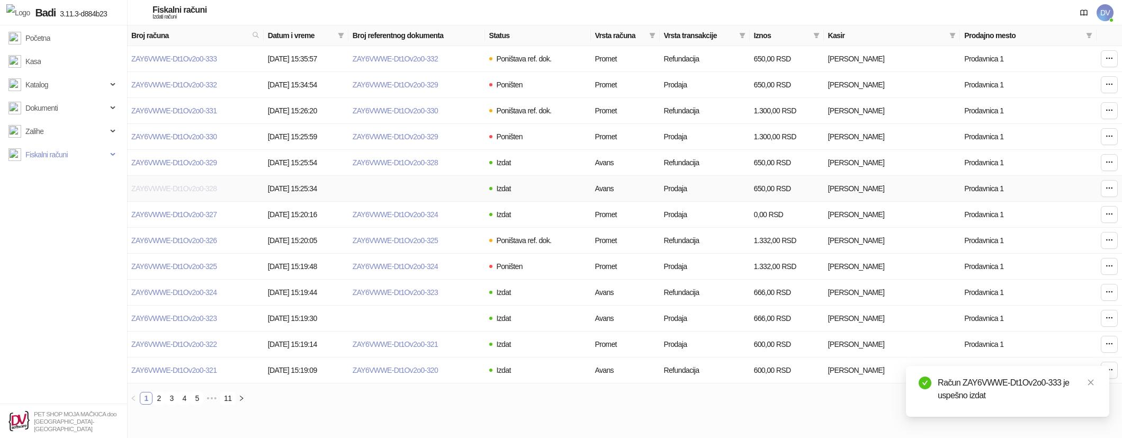
click at [217, 186] on link "ZAY6VWWE-Dt1Ov2o0-328" at bounding box center [173, 188] width 85 height 8
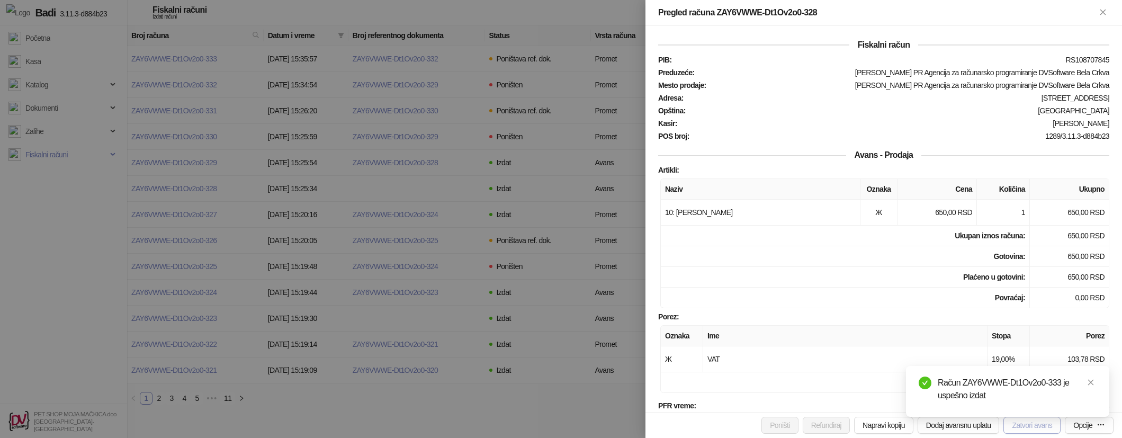
click at [1011, 431] on button "Zatvori avans" at bounding box center [1032, 425] width 57 height 17
type input "**********"
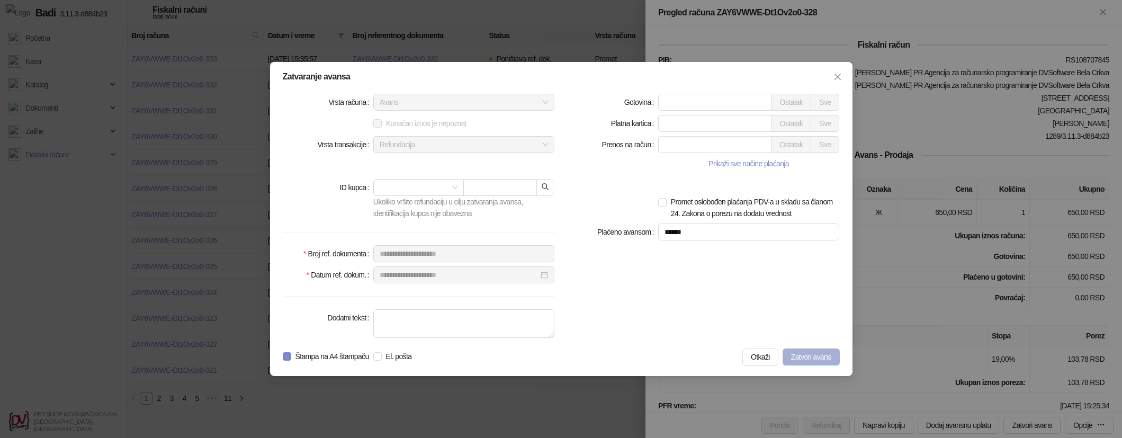
click at [828, 354] on span "Zatvori avans" at bounding box center [811, 357] width 40 height 8
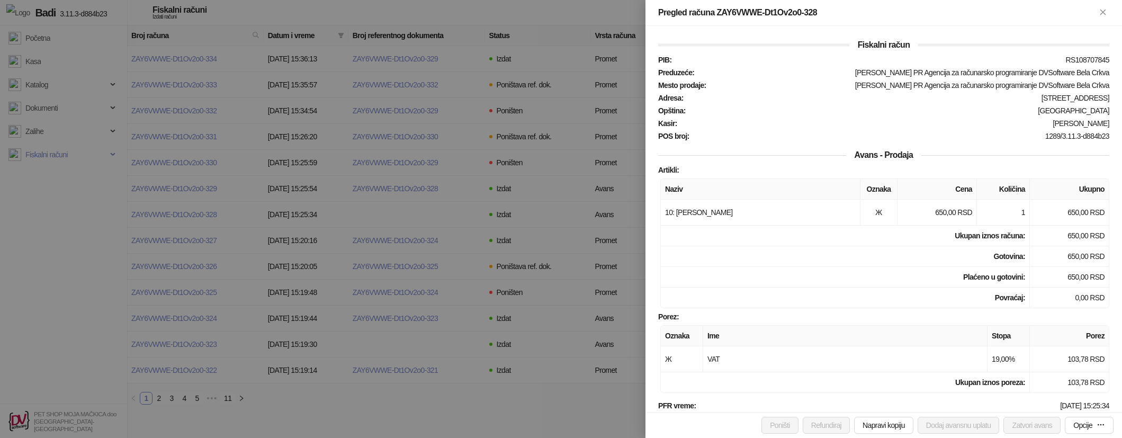
click at [413, 228] on div at bounding box center [561, 219] width 1122 height 438
